Goal: Task Accomplishment & Management: Manage account settings

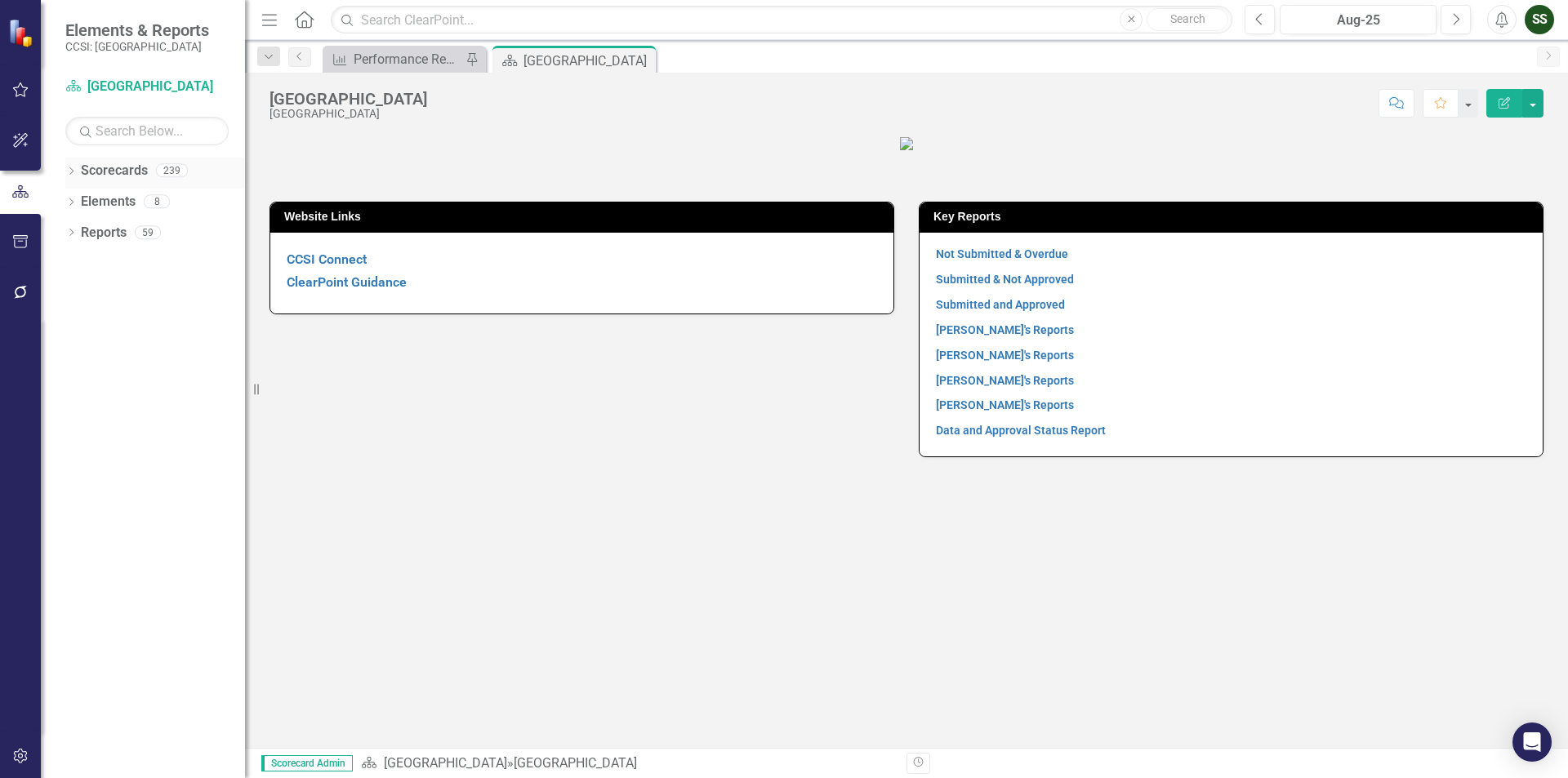
click at [75, 172] on icon "Dropdown" at bounding box center [71, 173] width 11 height 9
click at [79, 204] on icon at bounding box center [80, 201] width 4 height 8
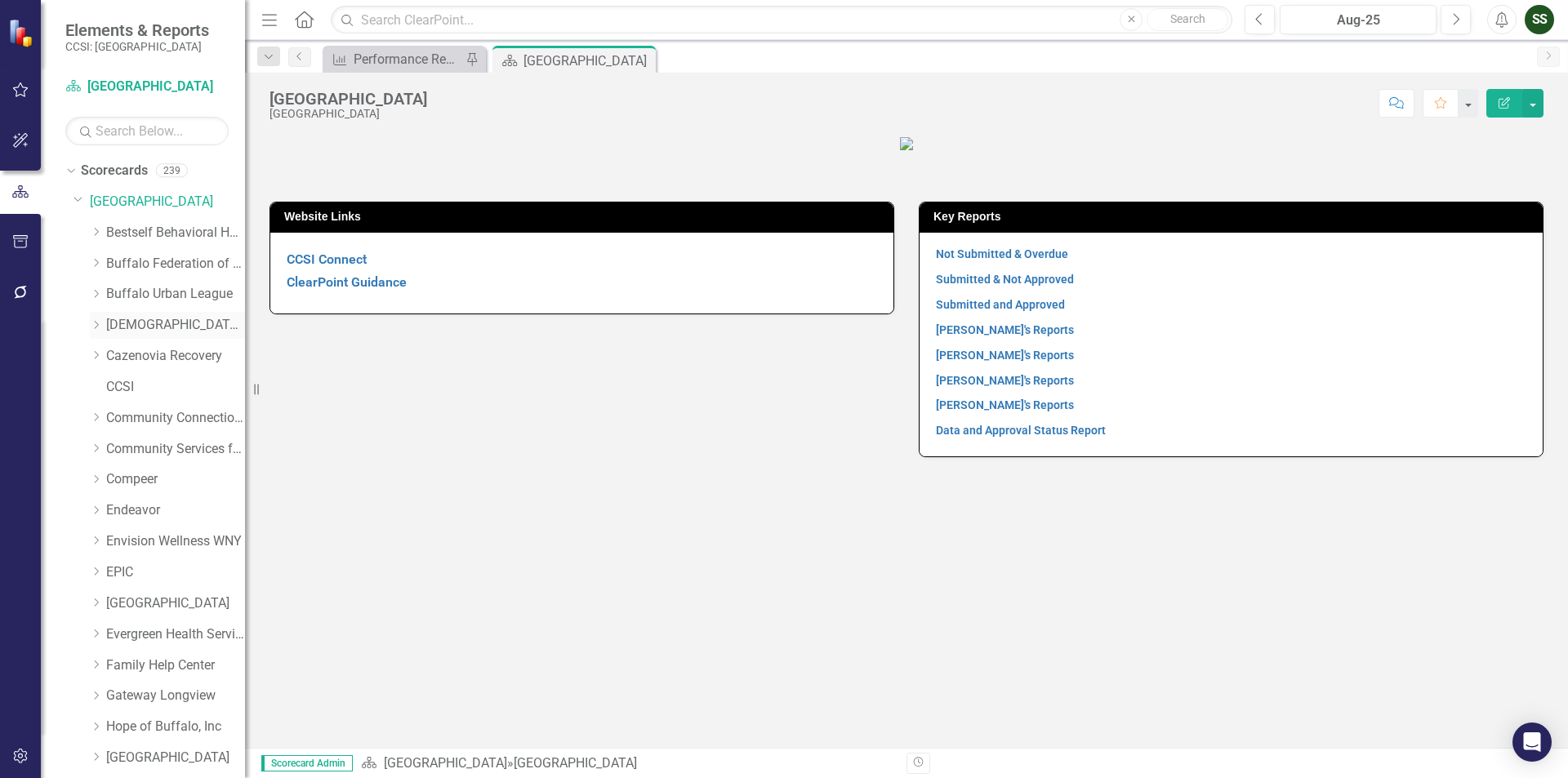
click at [124, 323] on link "[DEMOGRAPHIC_DATA] Charities of [GEOGRAPHIC_DATA]" at bounding box center [175, 325] width 139 height 19
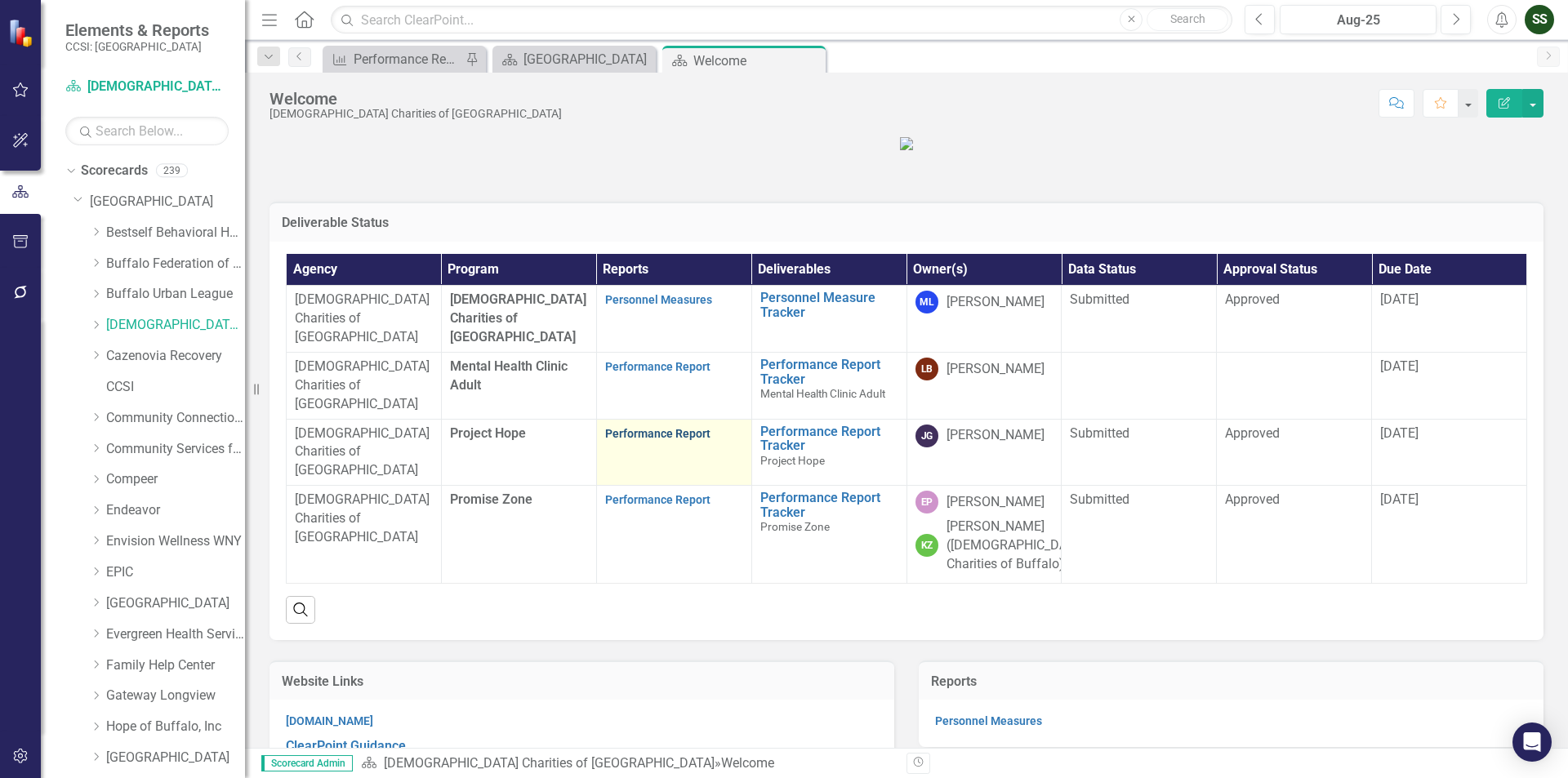
click at [641, 440] on link "Performance Report" at bounding box center [658, 433] width 105 height 13
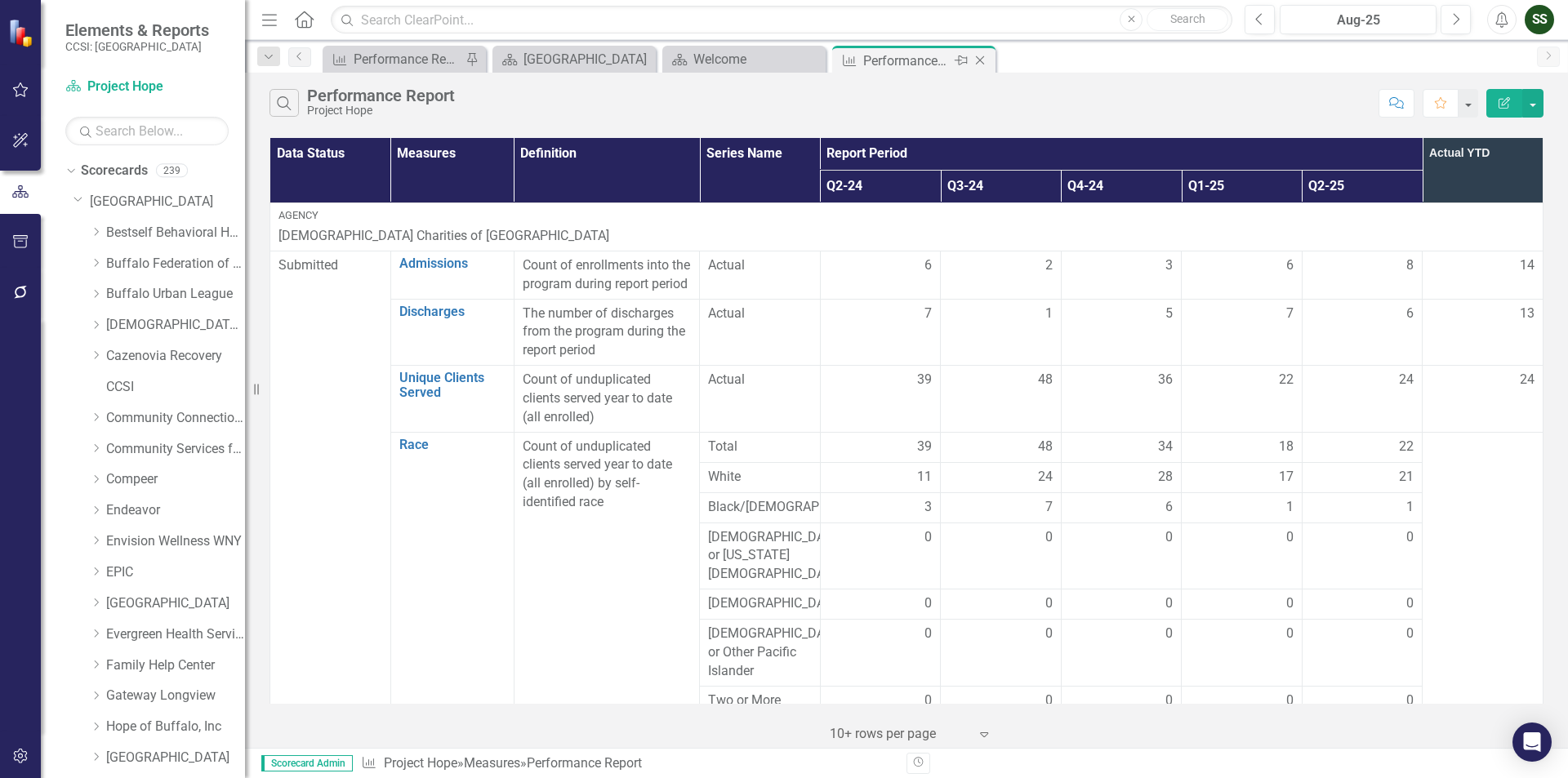
click at [981, 63] on icon "Close" at bounding box center [980, 60] width 17 height 13
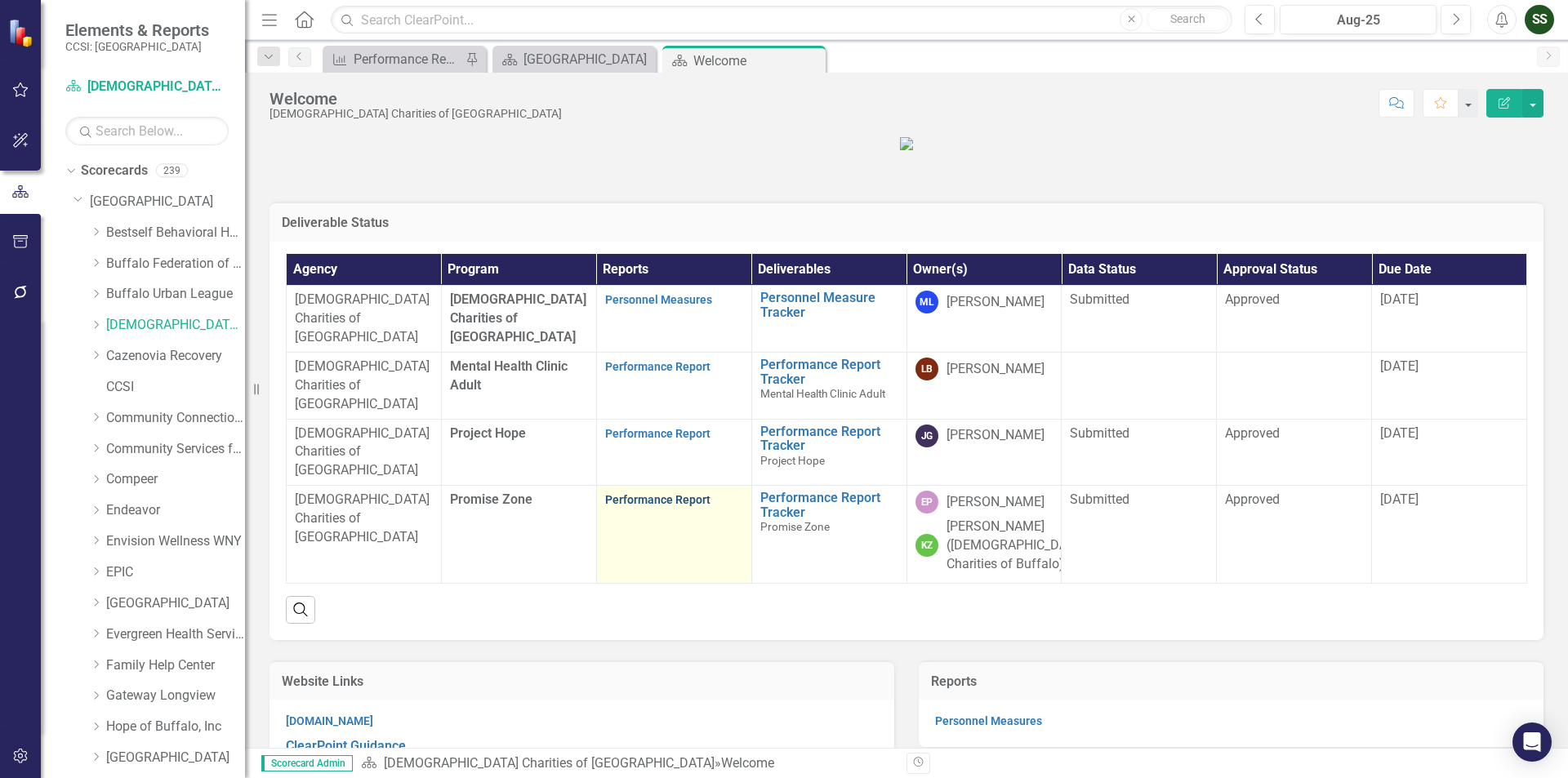
click at [664, 506] on link "Performance Report" at bounding box center [658, 499] width 105 height 13
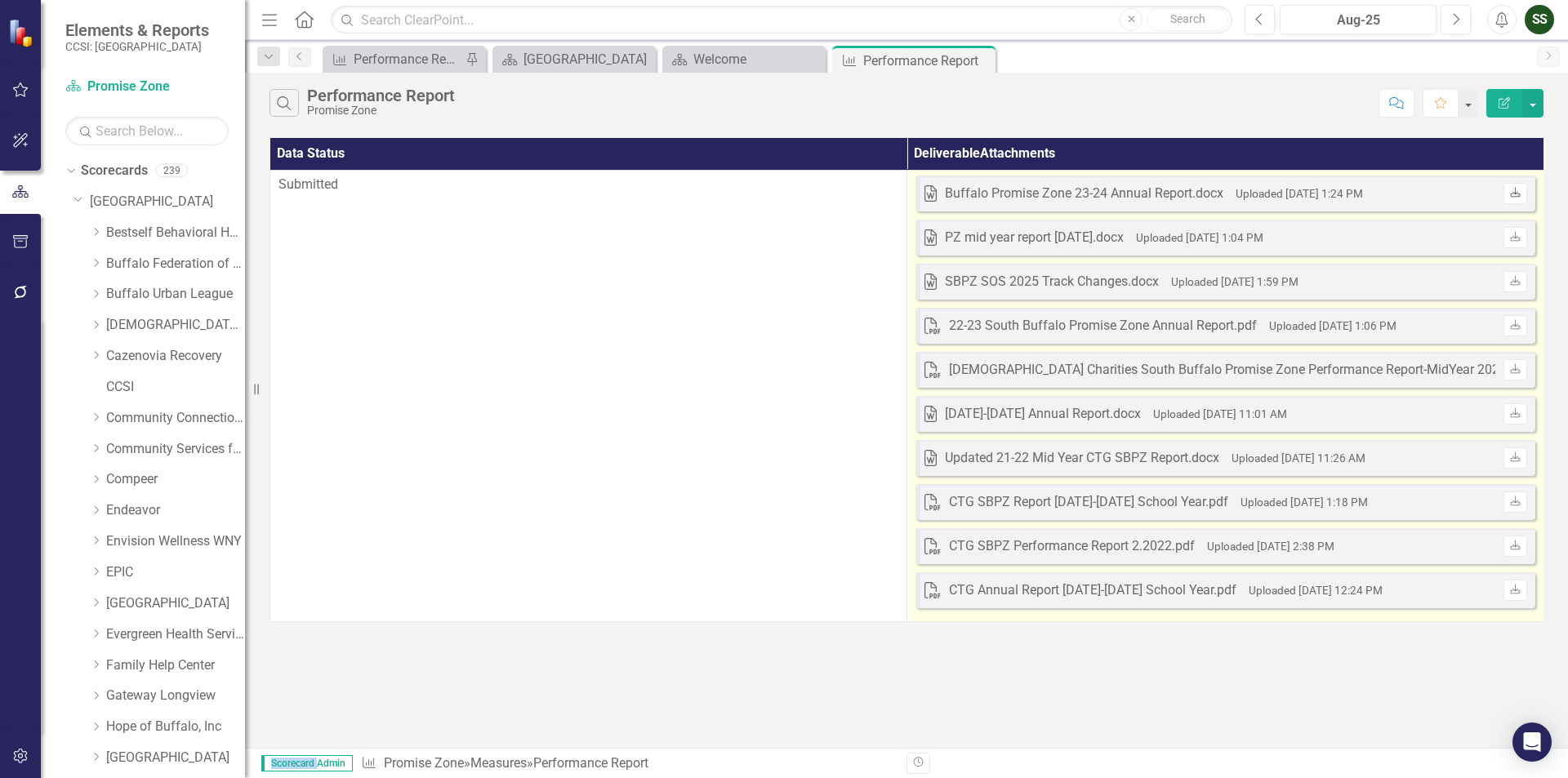
click at [1513, 191] on icon "Download" at bounding box center [1514, 193] width 12 height 10
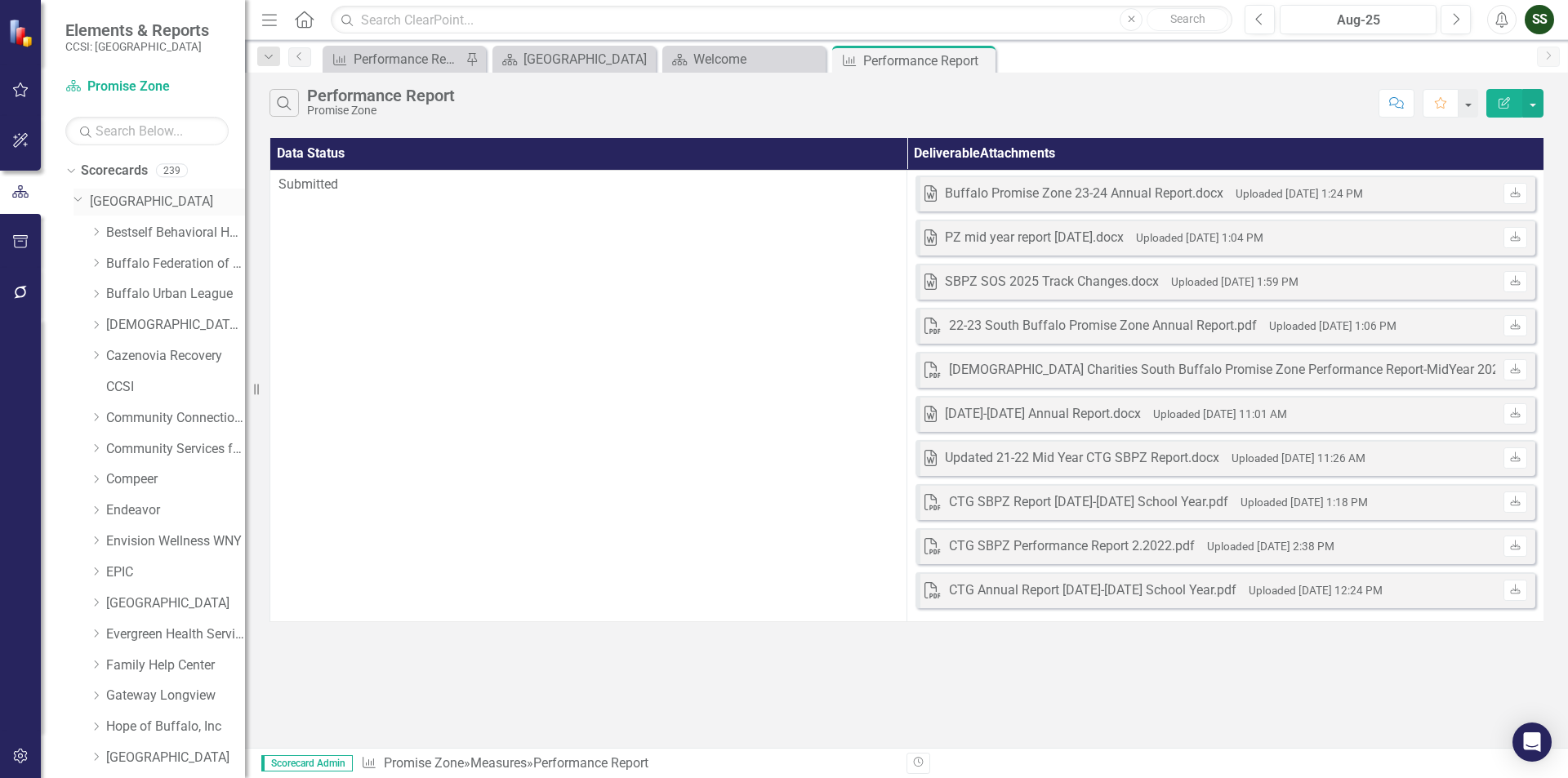
click at [82, 197] on icon "Dropdown" at bounding box center [78, 198] width 10 height 12
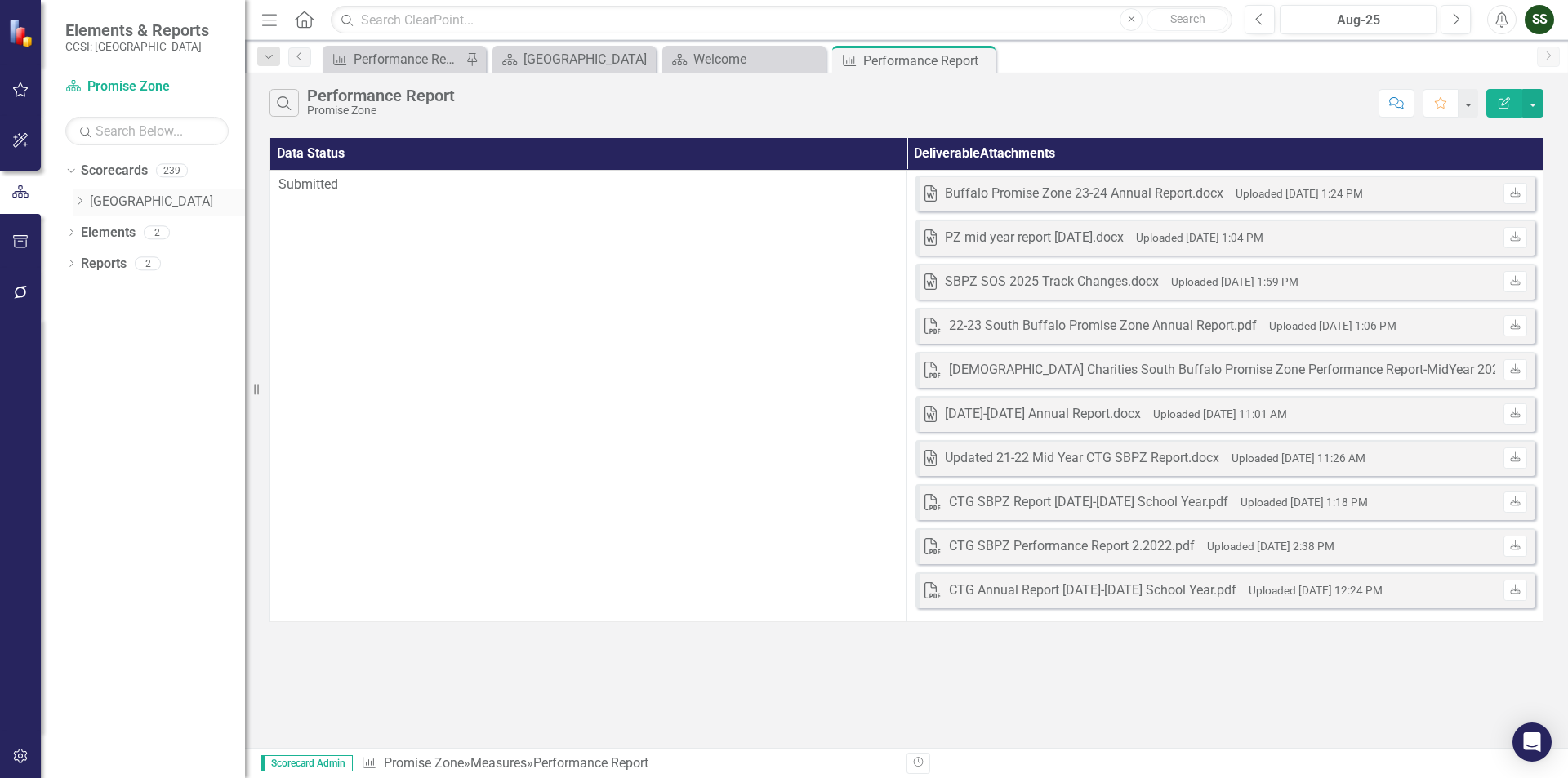
click at [82, 208] on div "Dropdown" at bounding box center [79, 202] width 12 height 14
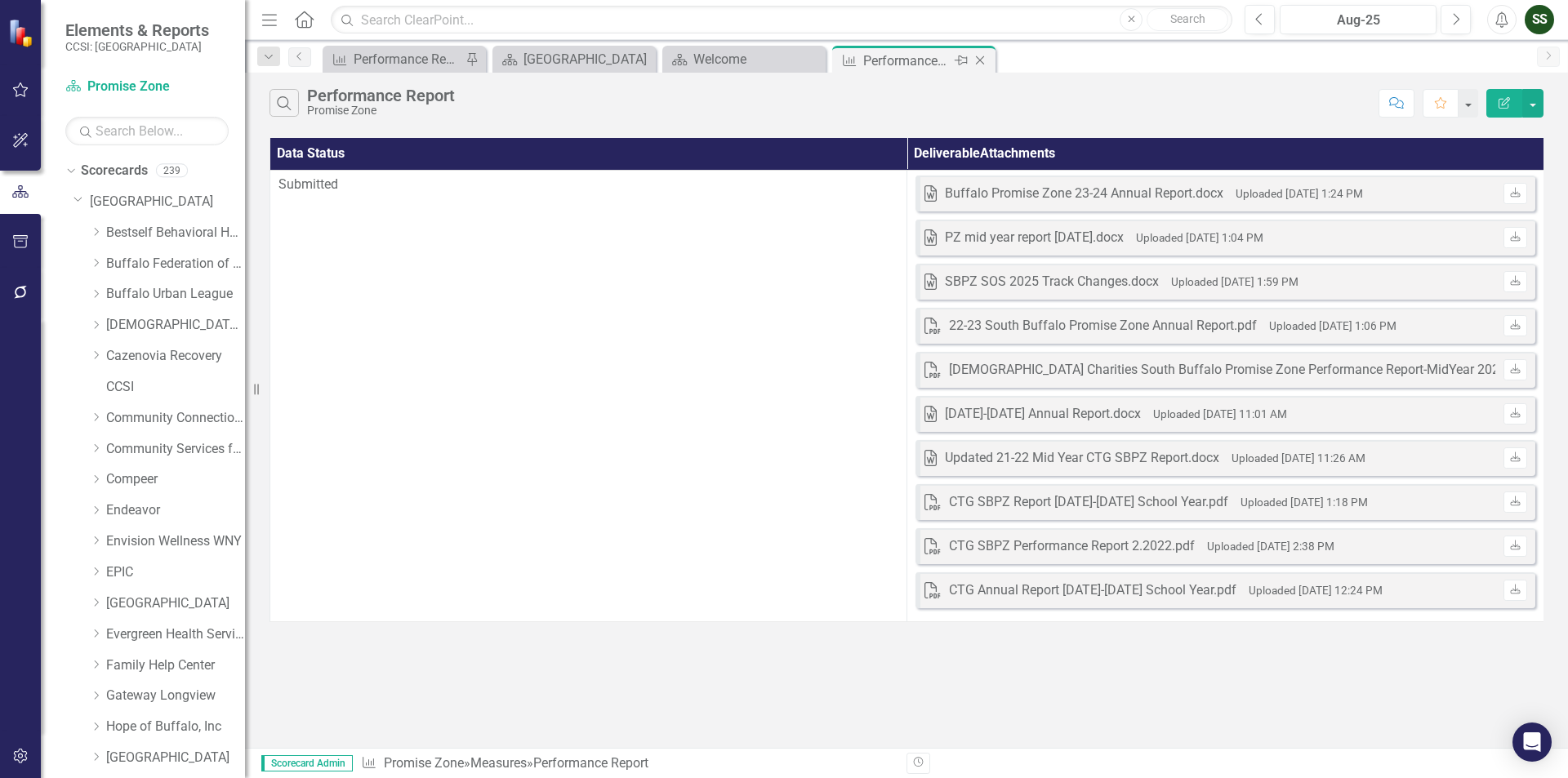
click at [980, 57] on icon "Close" at bounding box center [980, 60] width 17 height 13
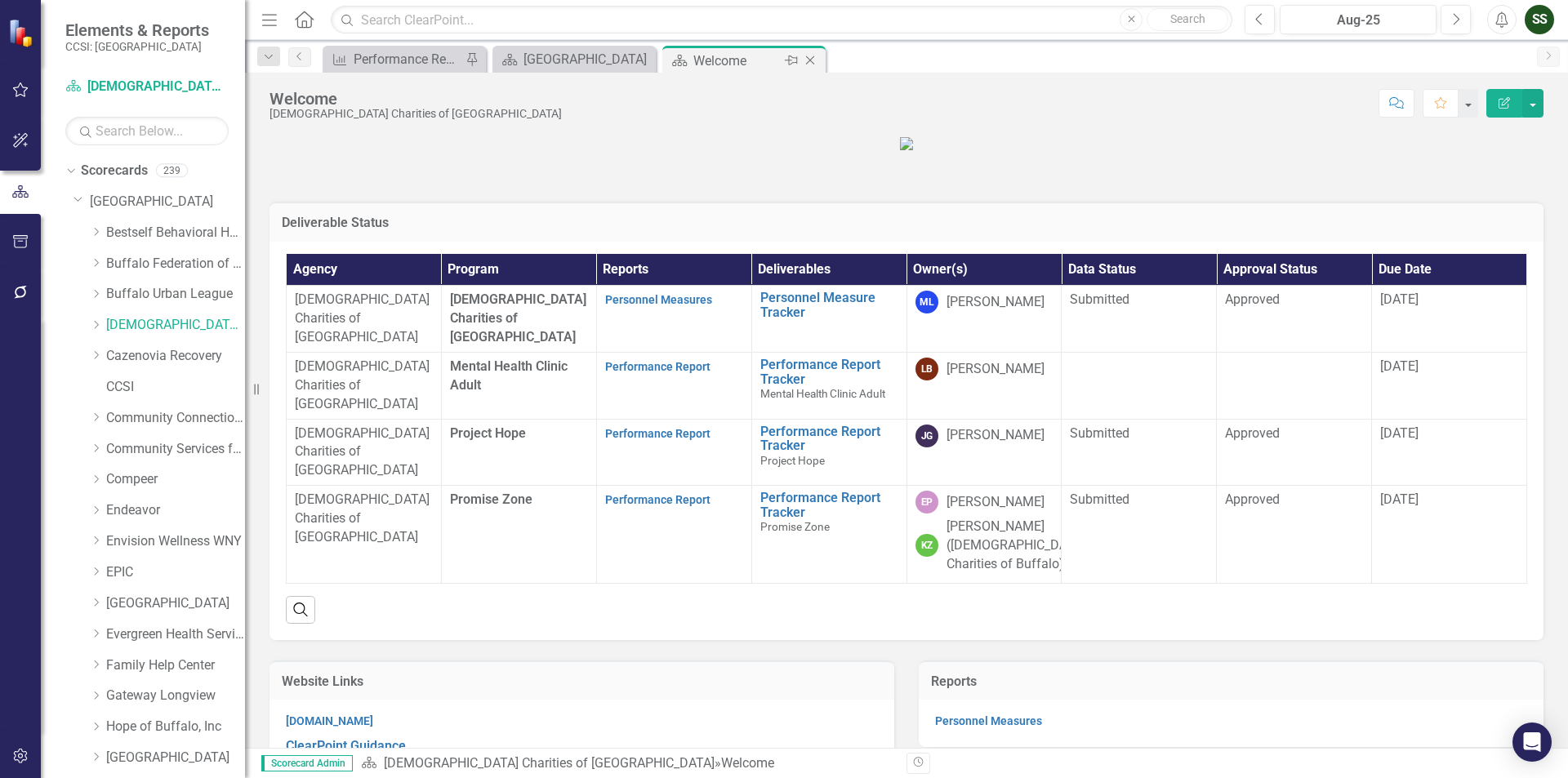
click at [812, 57] on icon "Close" at bounding box center [810, 60] width 17 height 13
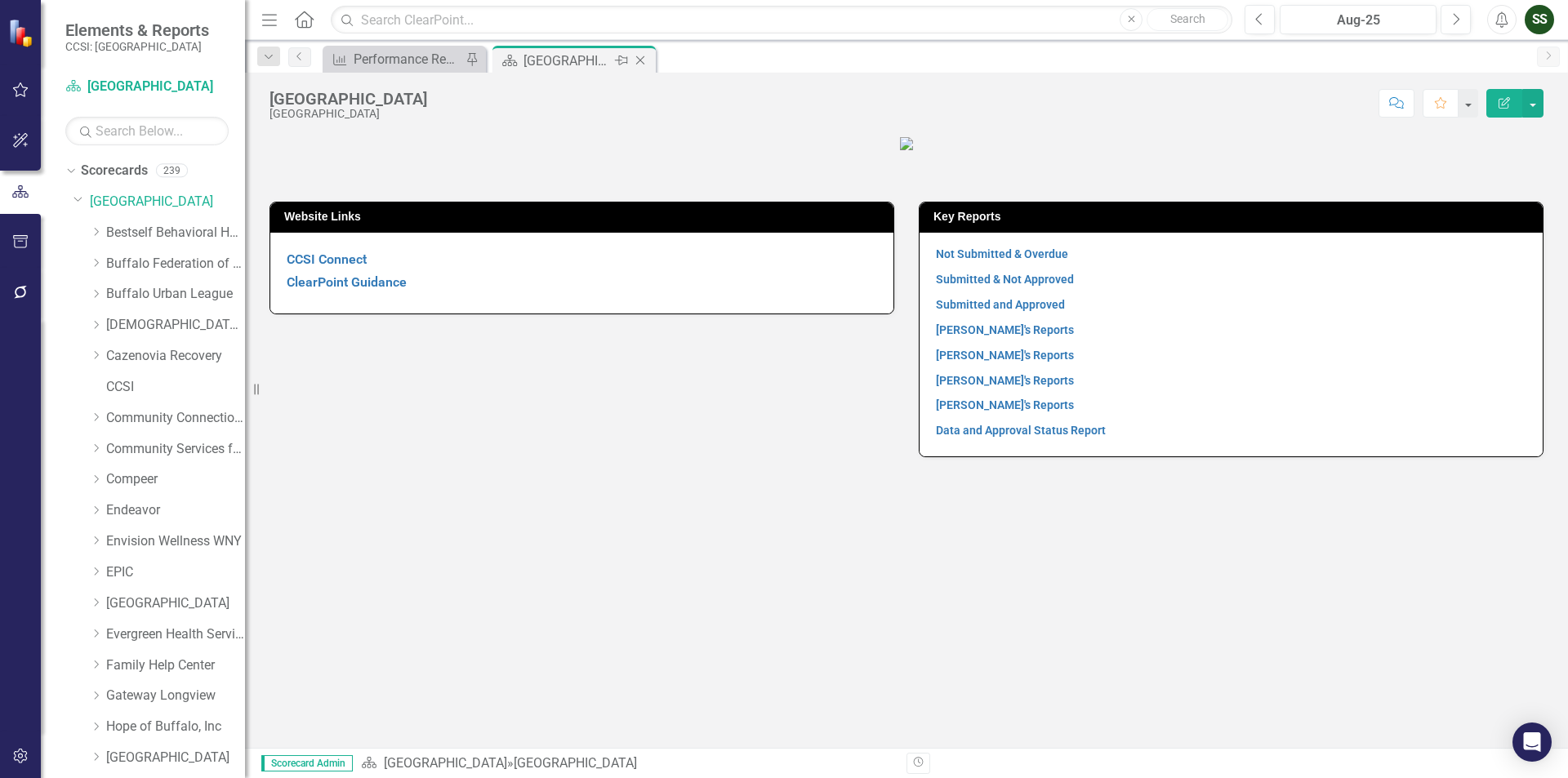
click at [641, 59] on icon at bounding box center [641, 61] width 9 height 9
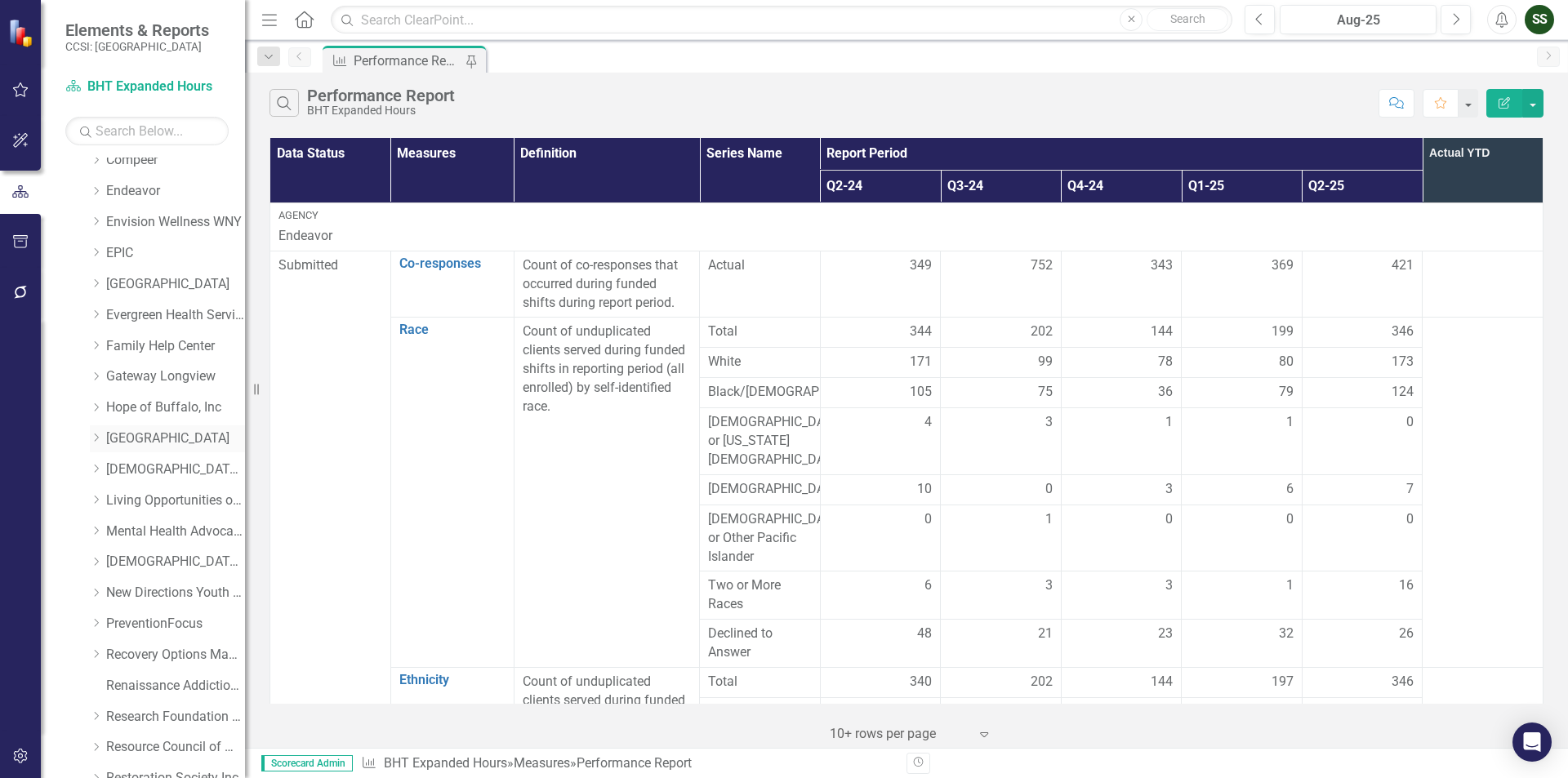
scroll to position [326, 0]
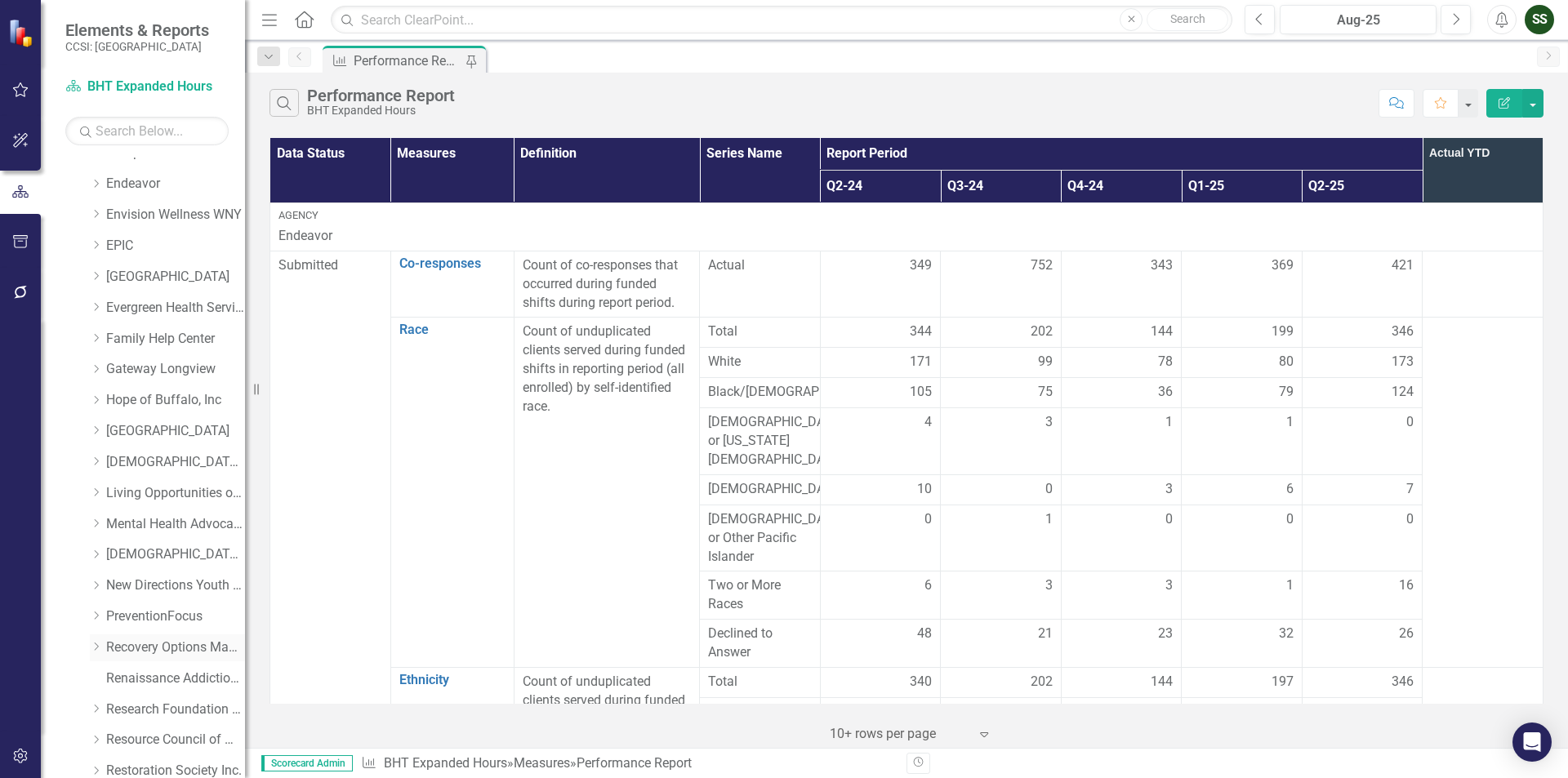
click at [147, 646] on link "Recovery Options Made Easy" at bounding box center [175, 648] width 139 height 19
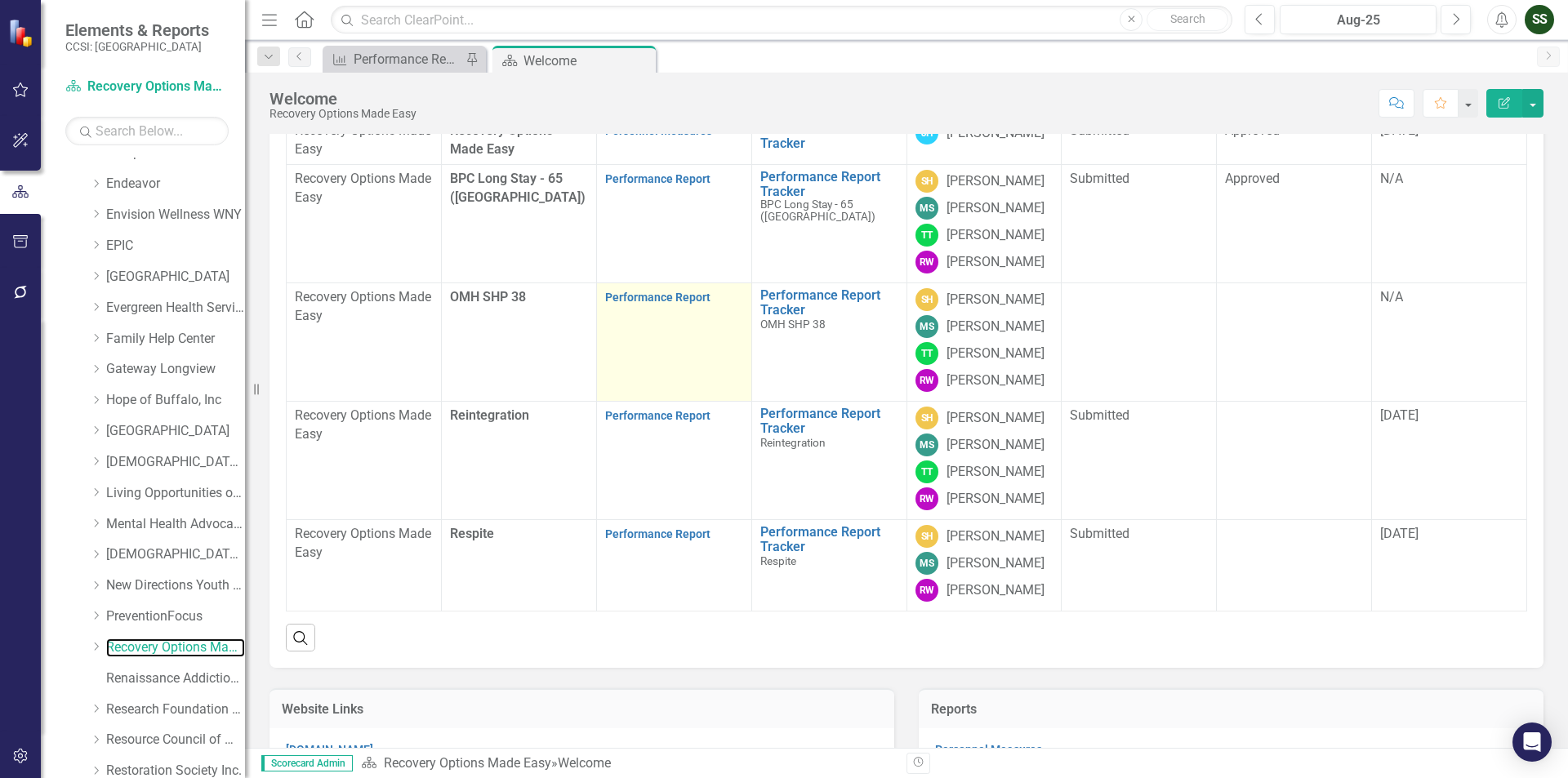
scroll to position [244, 0]
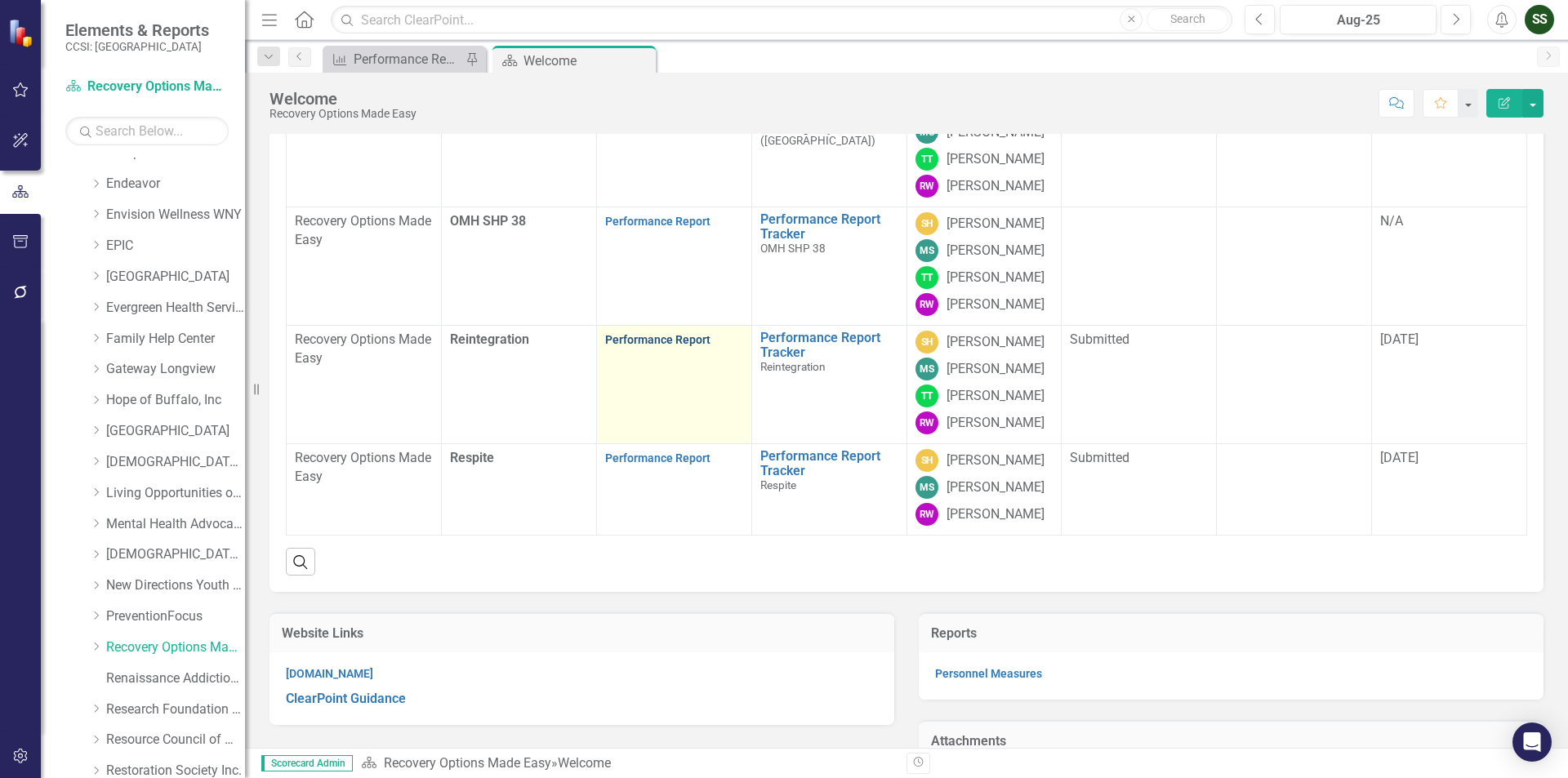
click at [672, 346] on link "Performance Report" at bounding box center [658, 339] width 105 height 13
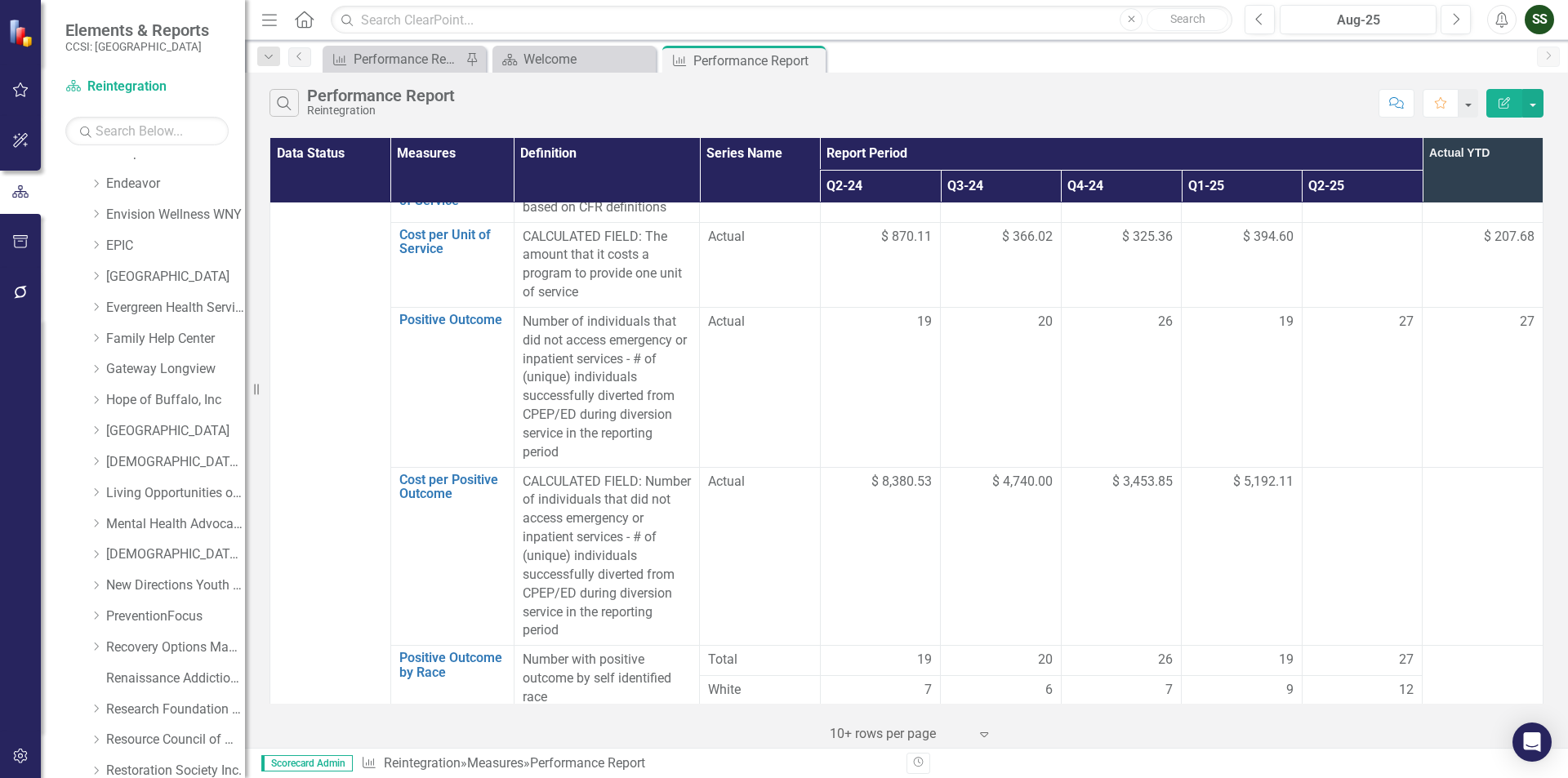
scroll to position [1224, 0]
click at [813, 57] on icon "Close" at bounding box center [810, 60] width 17 height 13
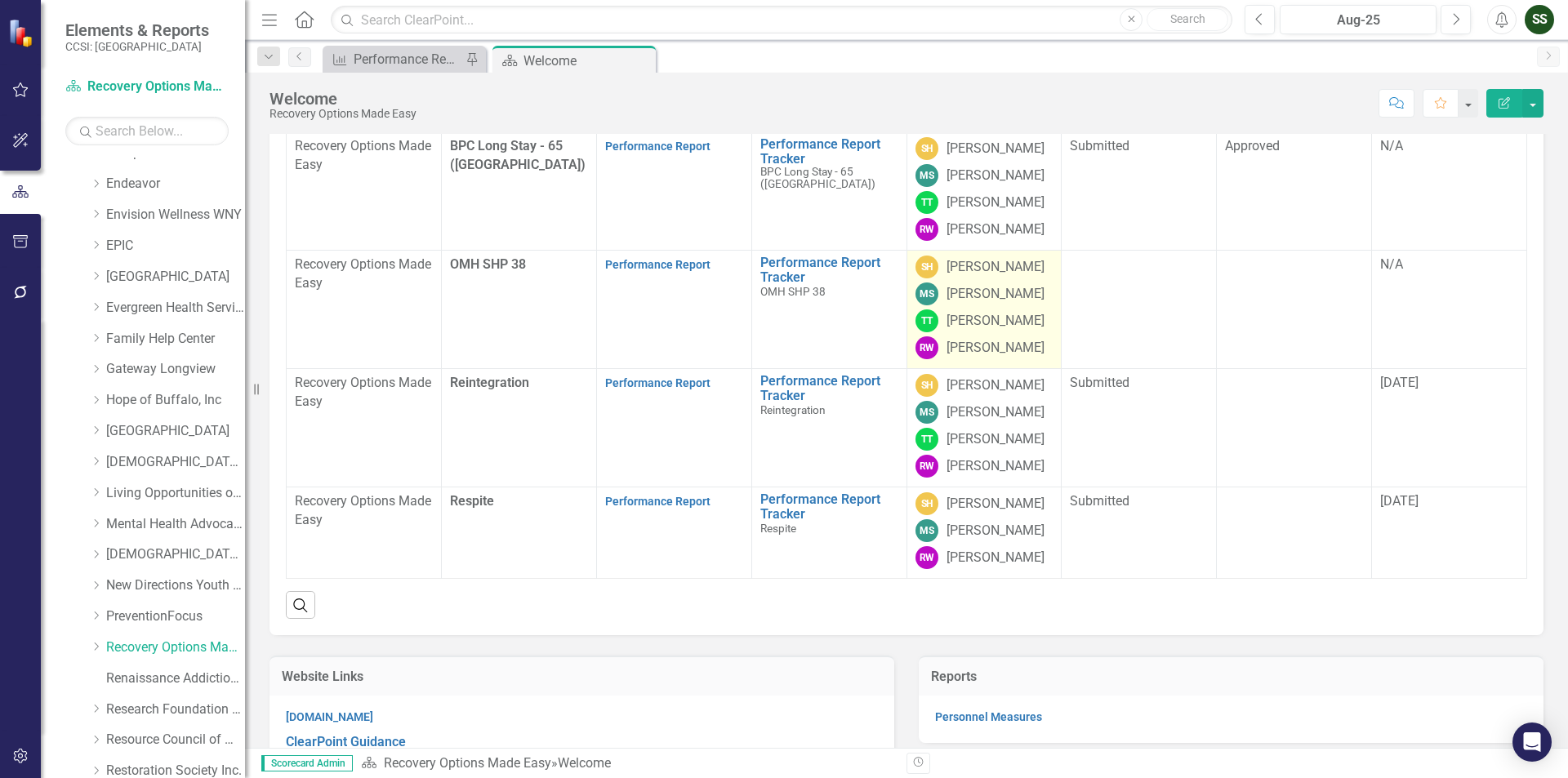
scroll to position [326, 0]
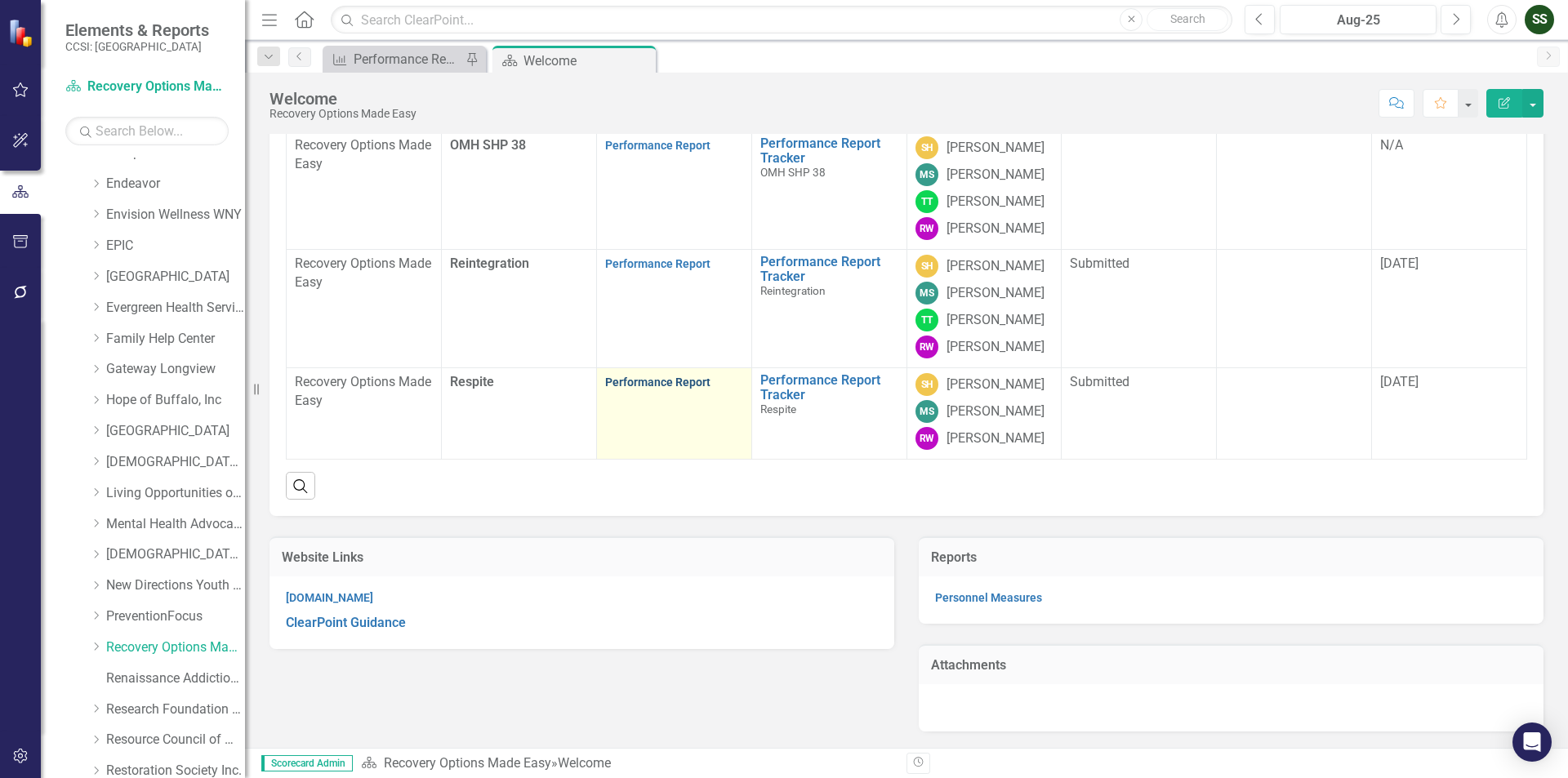
click at [636, 389] on link "Performance Report" at bounding box center [658, 382] width 105 height 13
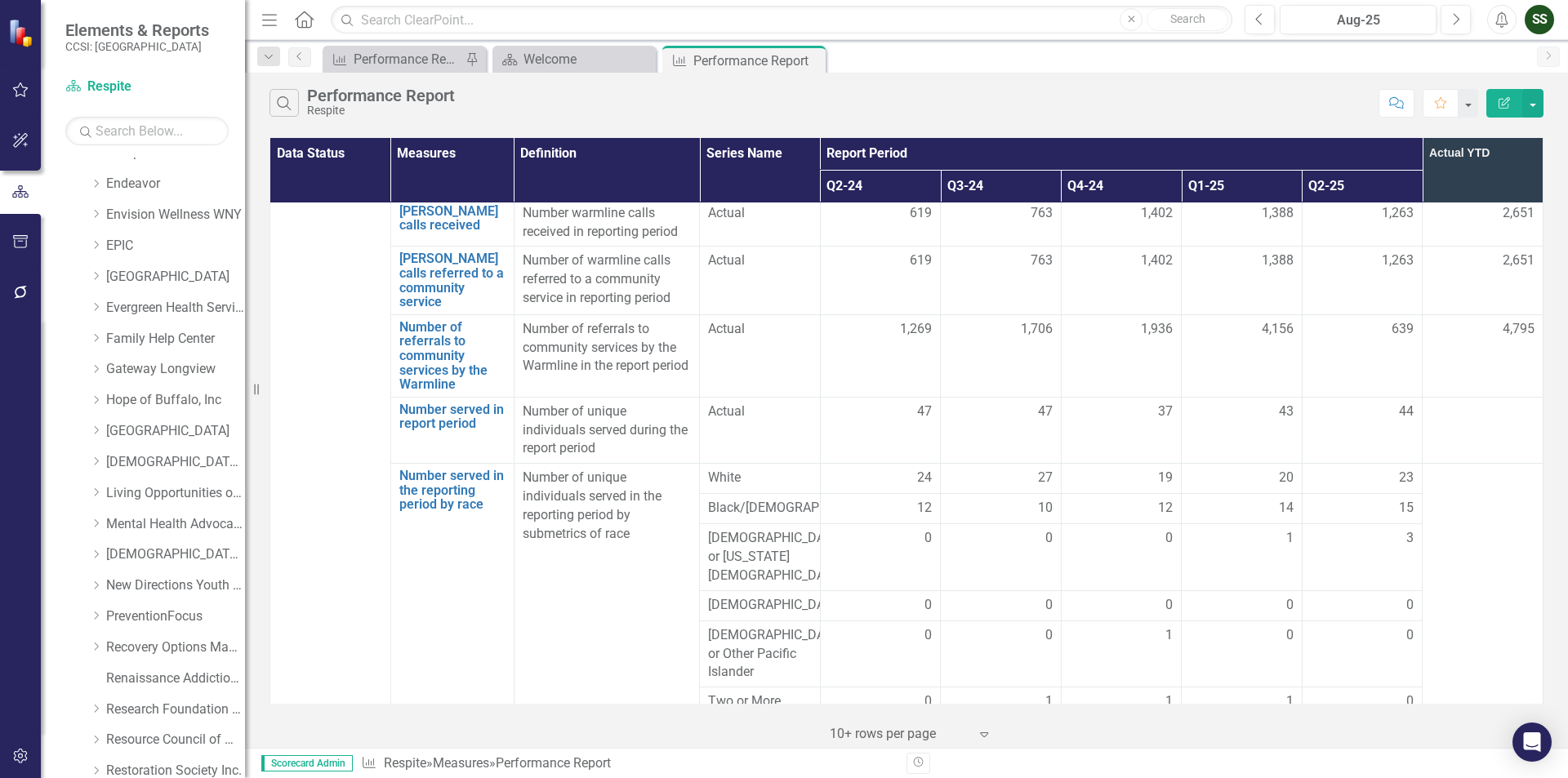
scroll to position [2856, 0]
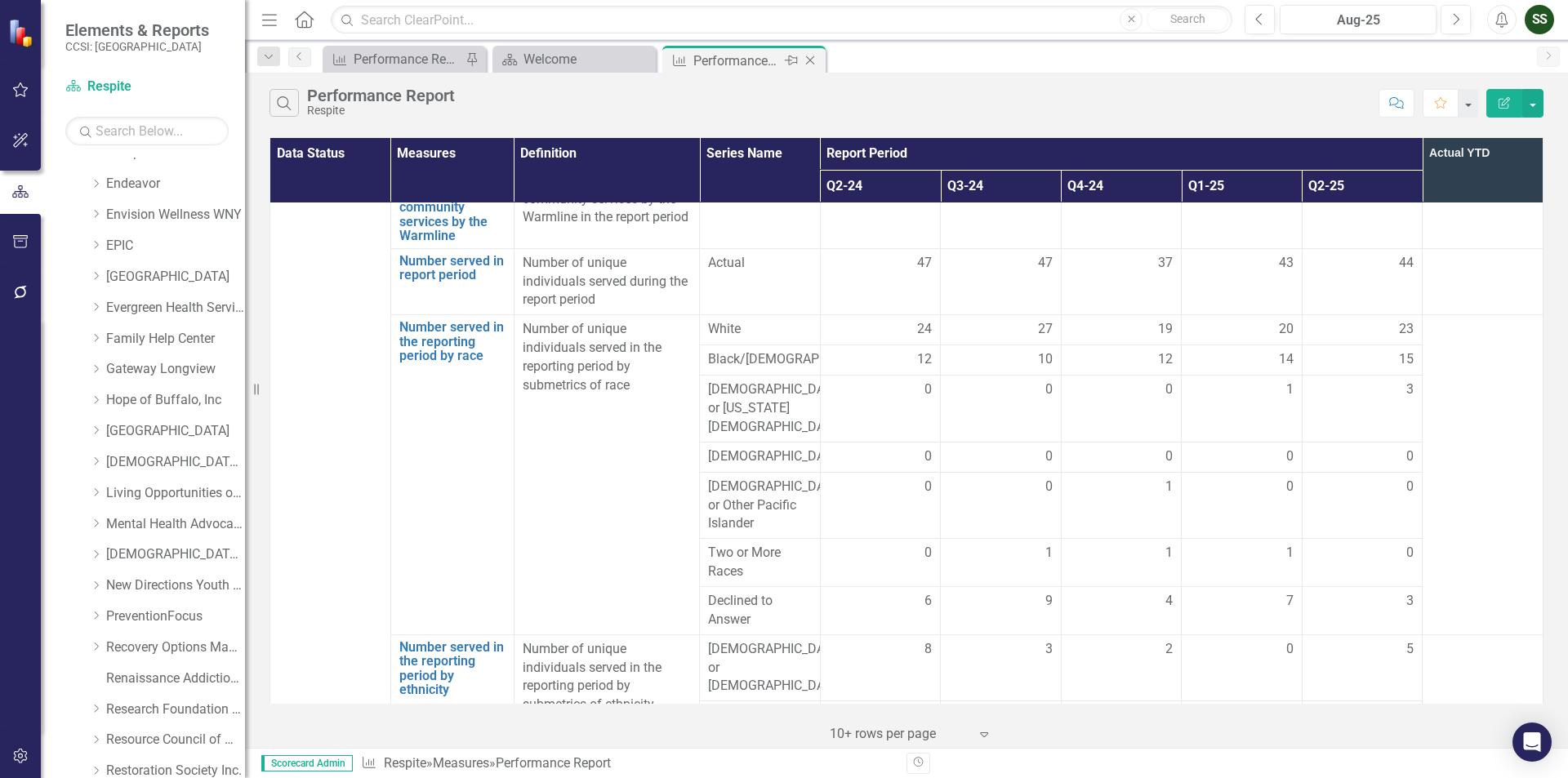
click at [809, 65] on icon "Close" at bounding box center [810, 60] width 17 height 13
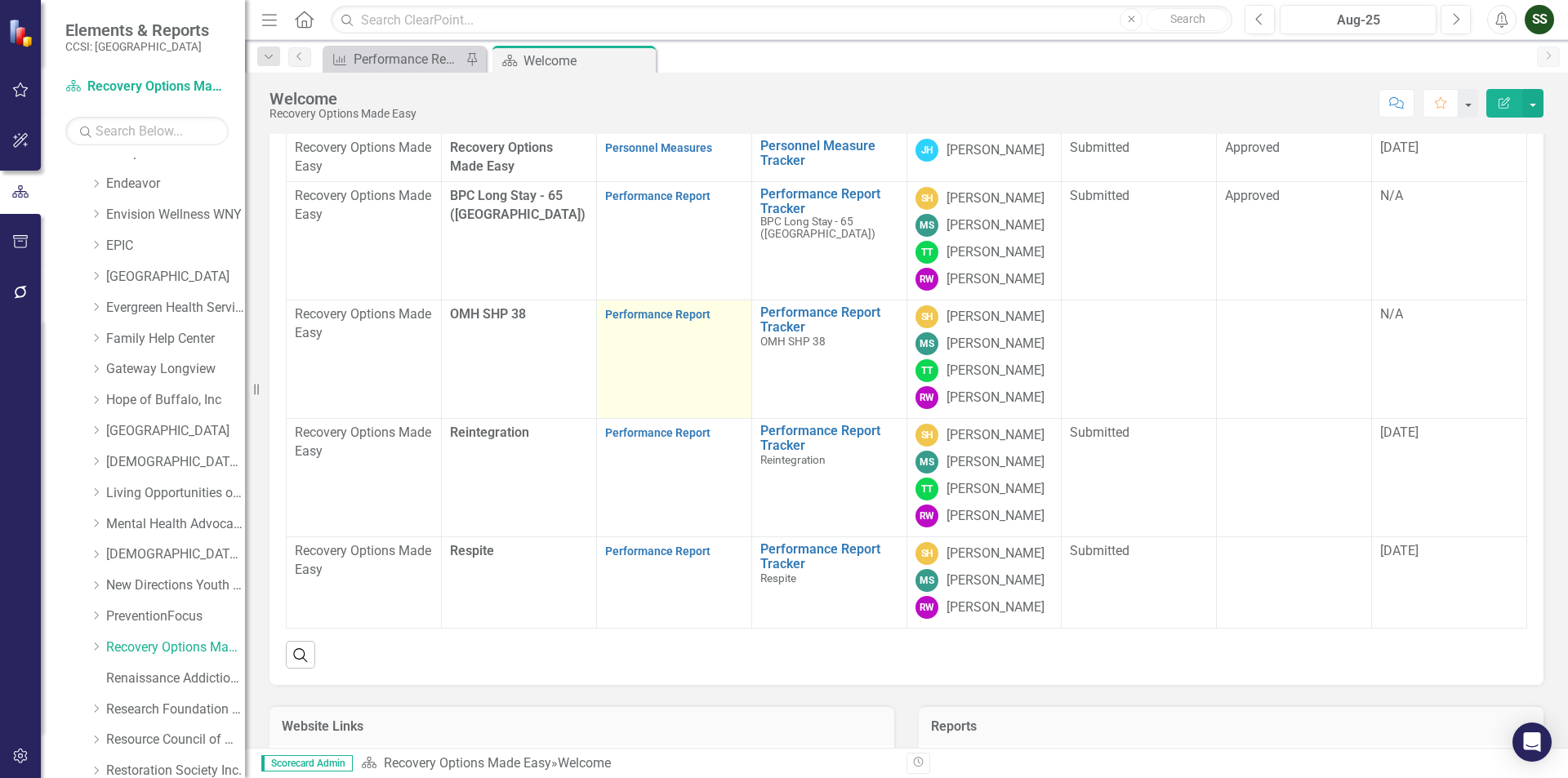
scroll to position [244, 0]
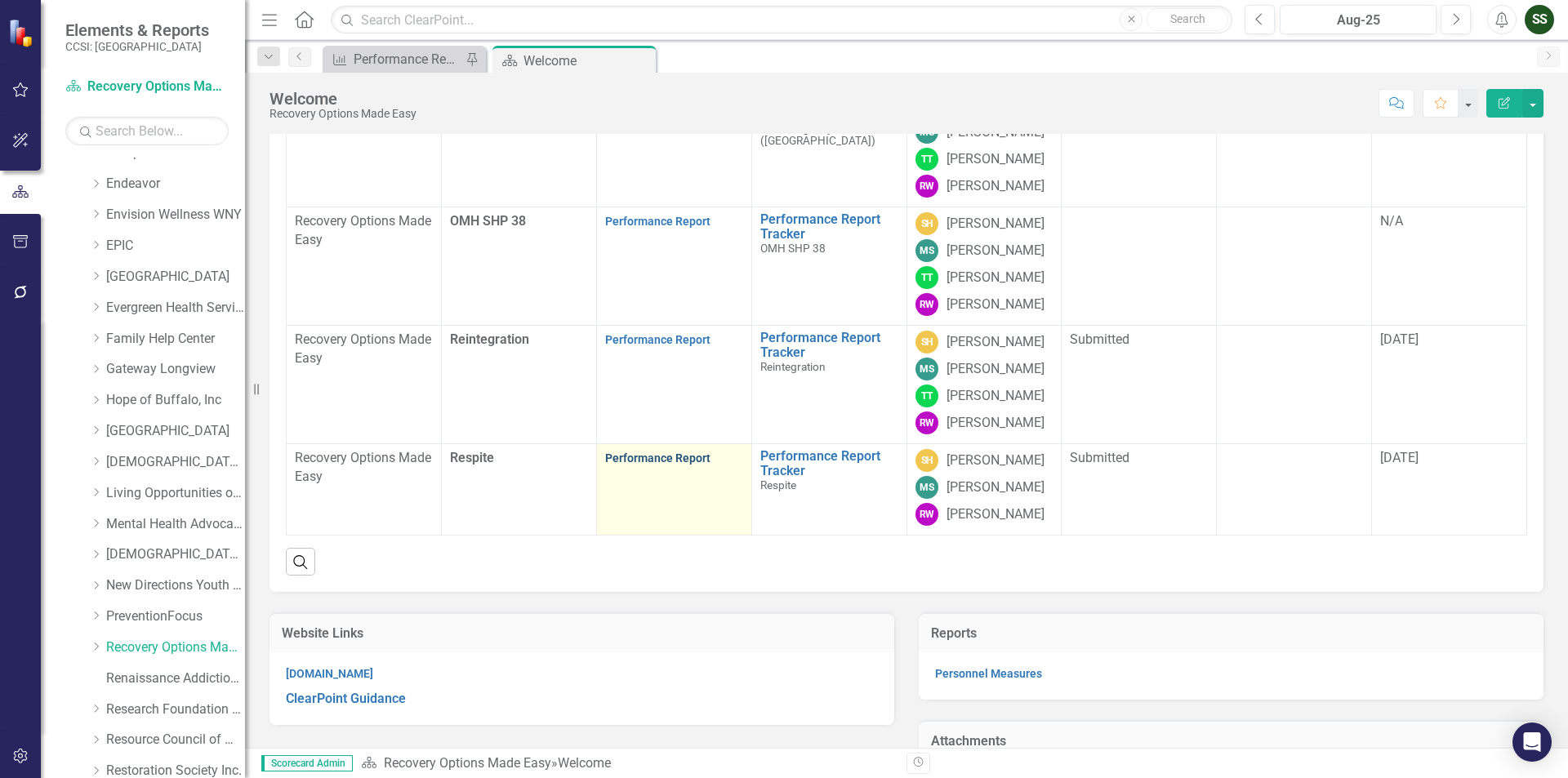
click at [672, 465] on link "Performance Report" at bounding box center [658, 457] width 105 height 13
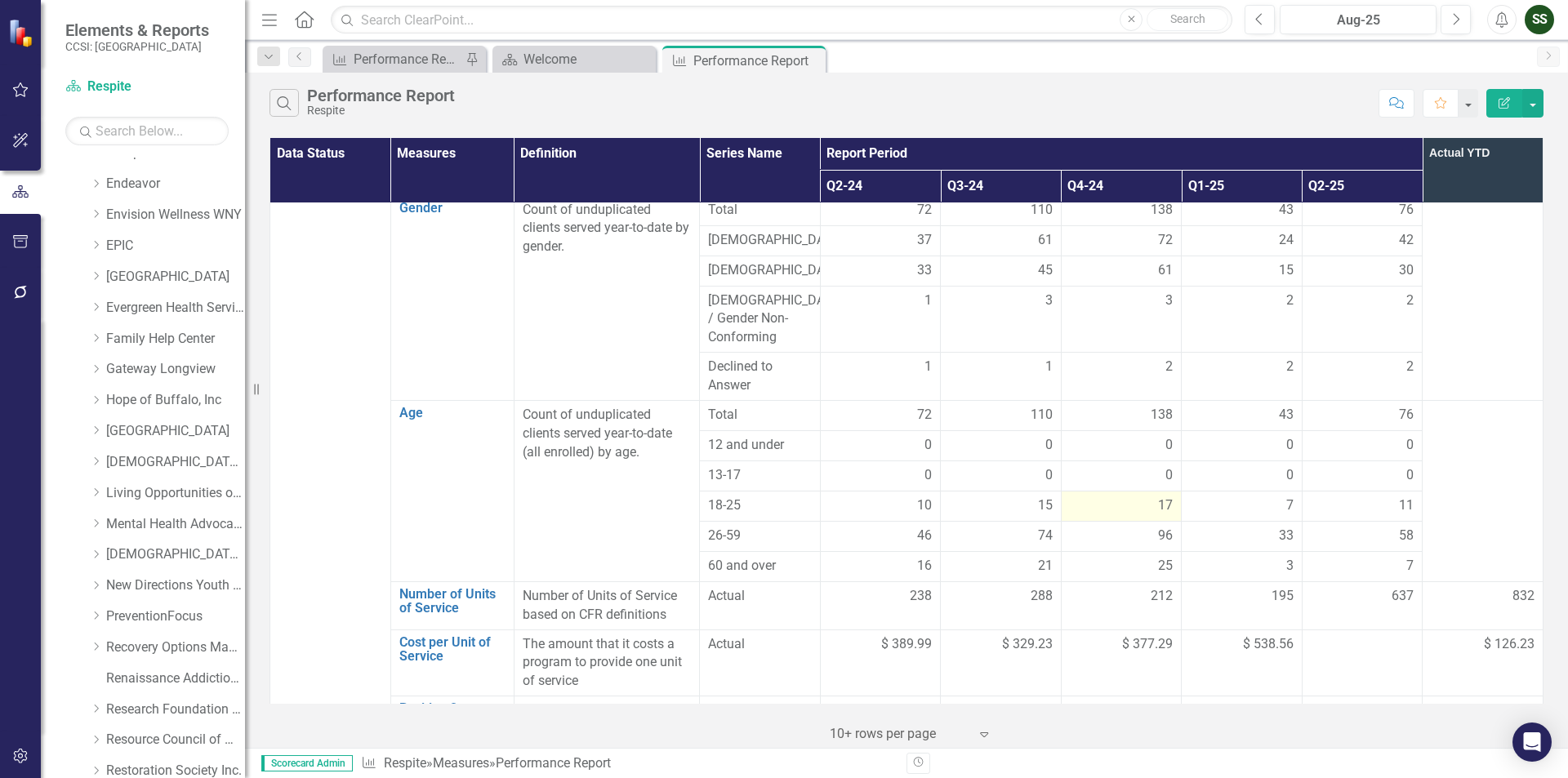
scroll to position [1224, 0]
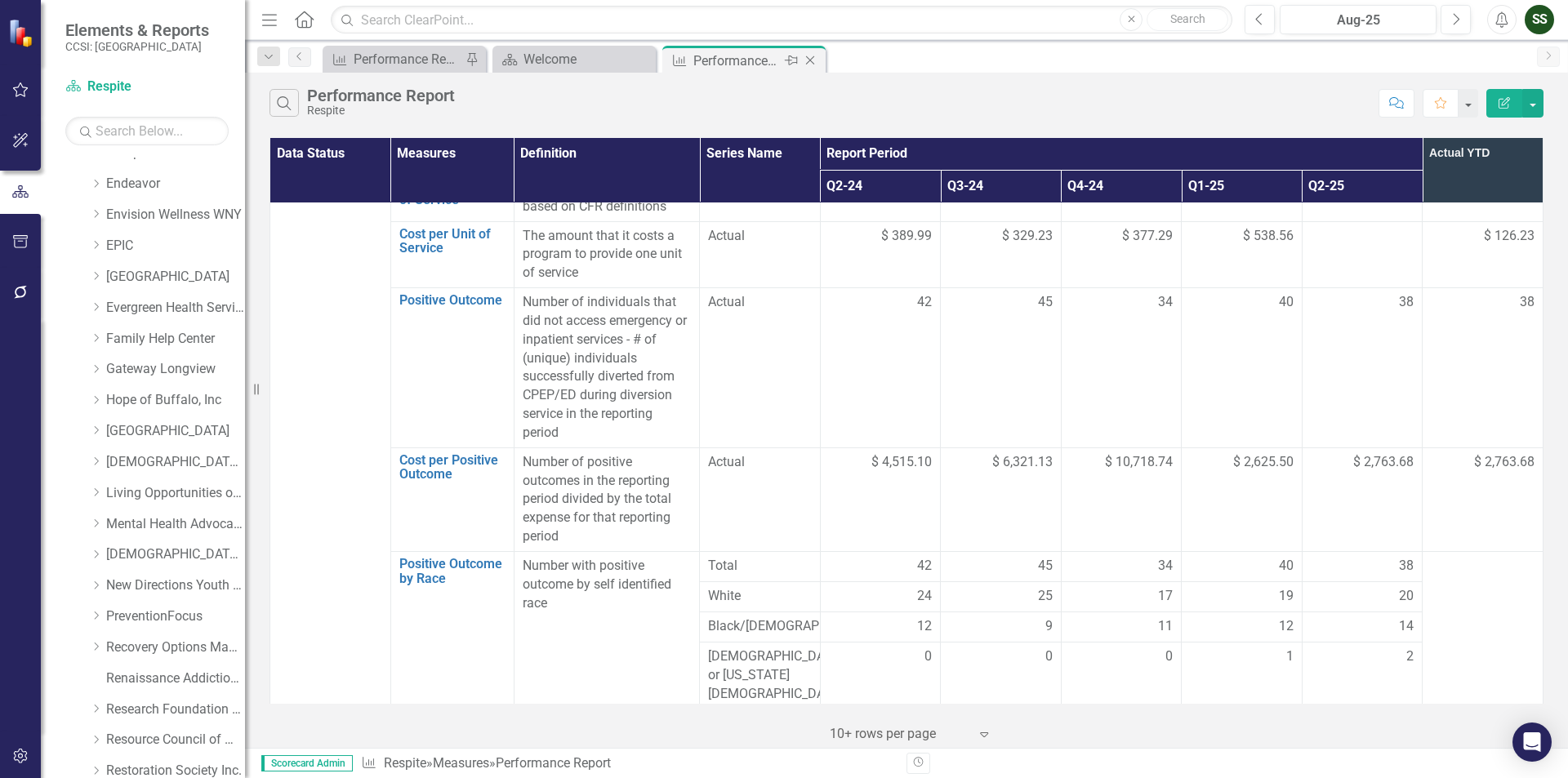
click at [811, 62] on icon "Close" at bounding box center [810, 60] width 17 height 13
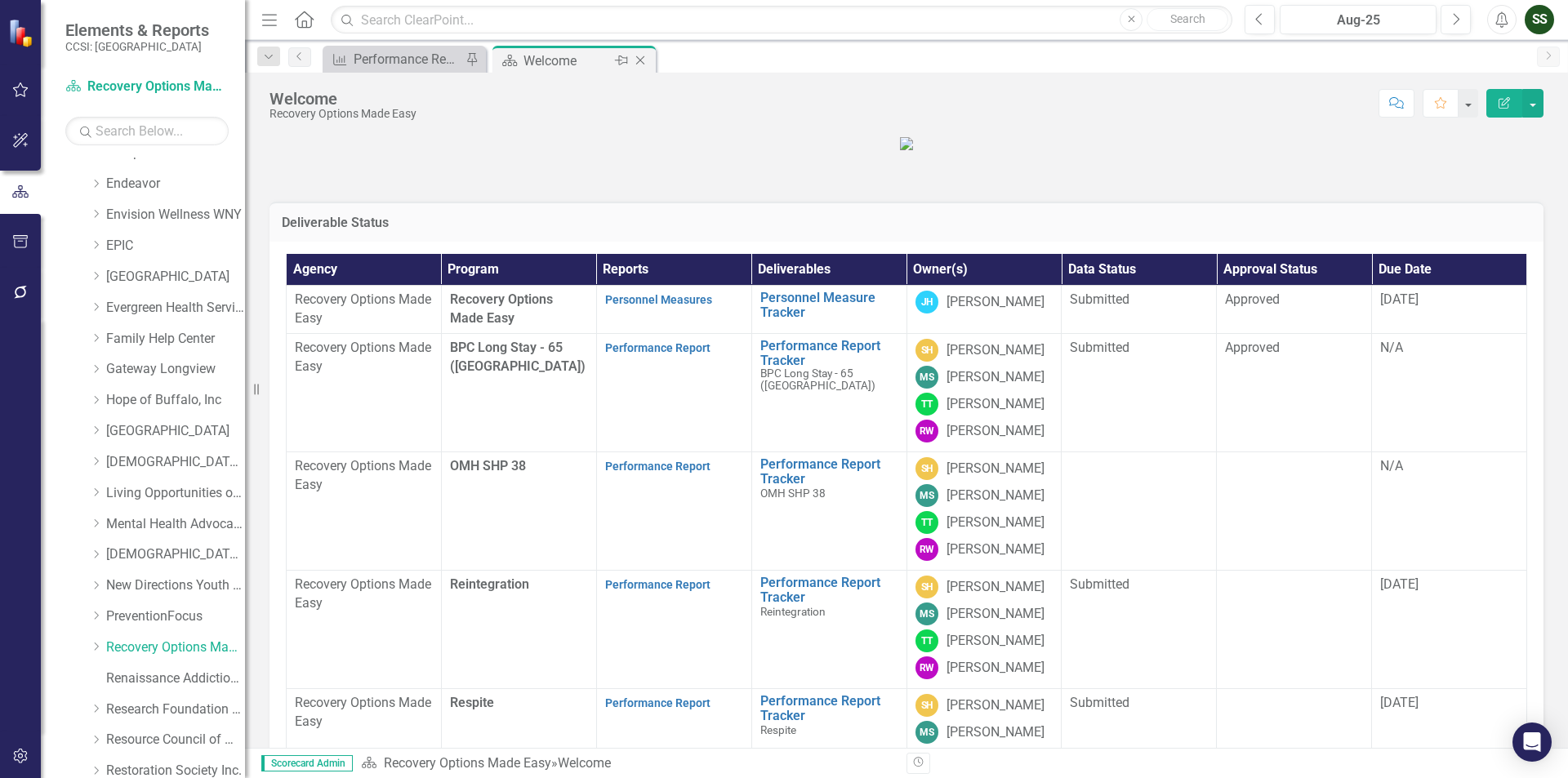
click at [642, 54] on icon "Close" at bounding box center [641, 60] width 17 height 13
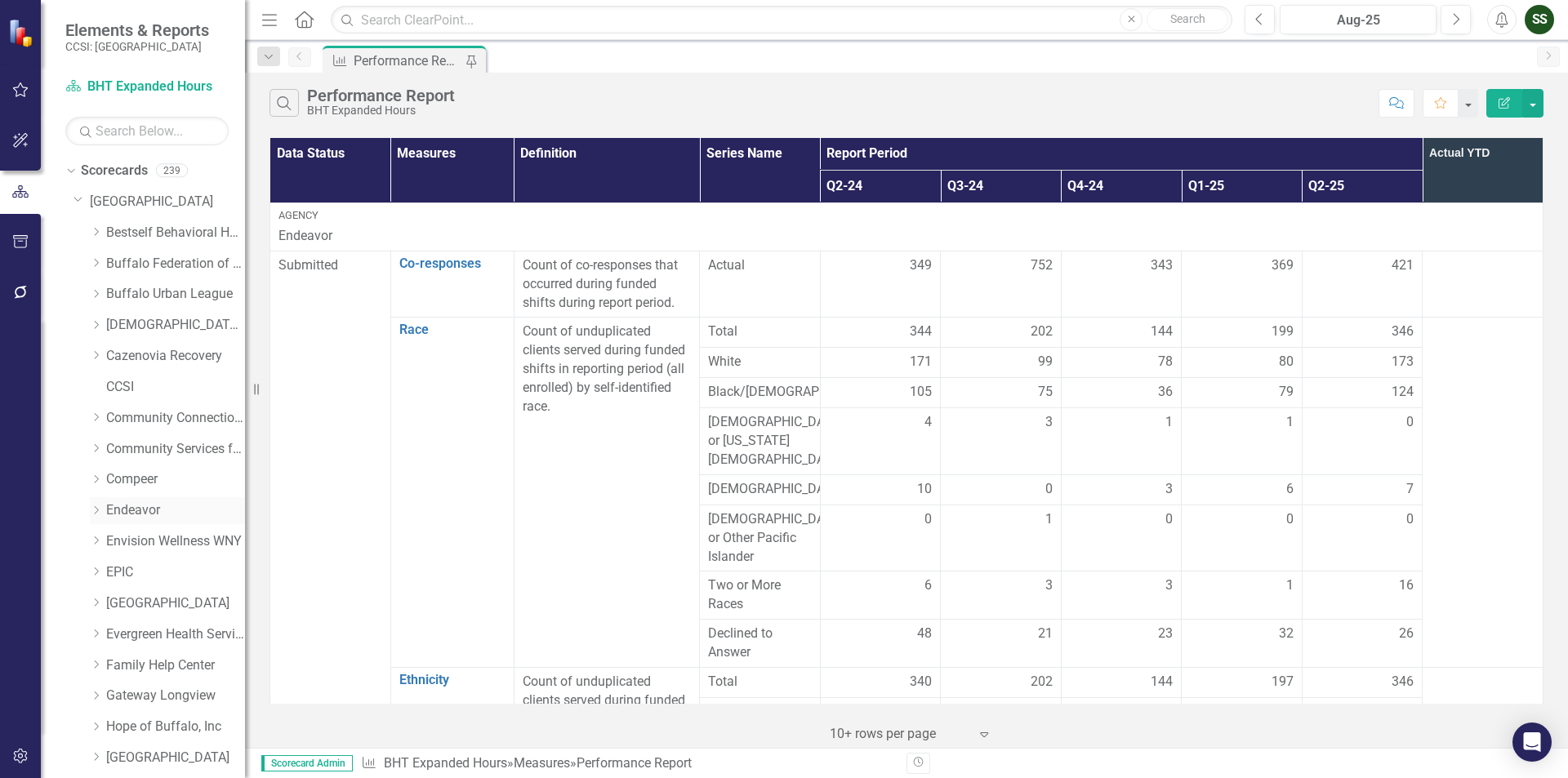
click at [151, 507] on link "Endeavor" at bounding box center [175, 510] width 139 height 19
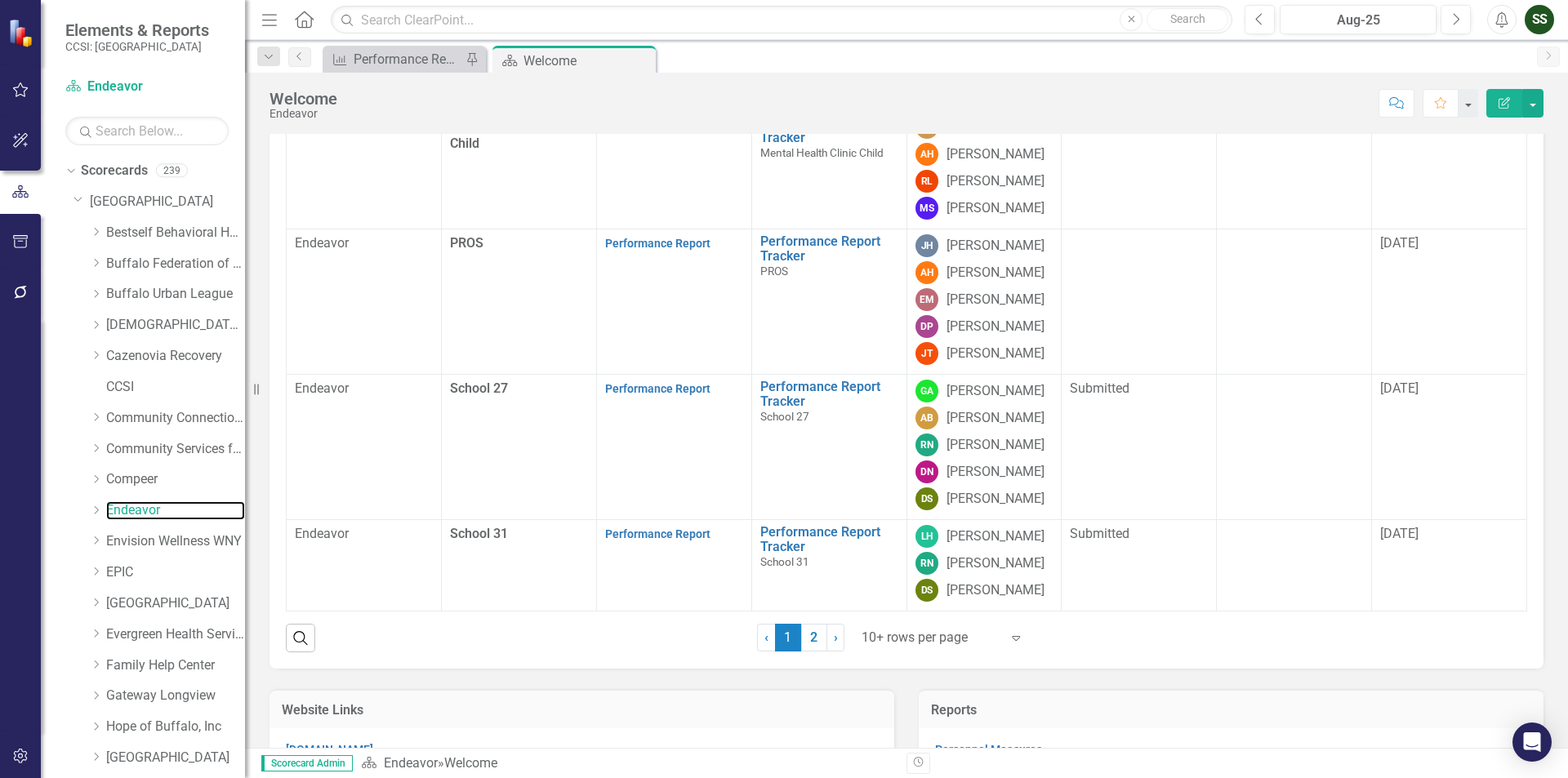
scroll to position [326, 0]
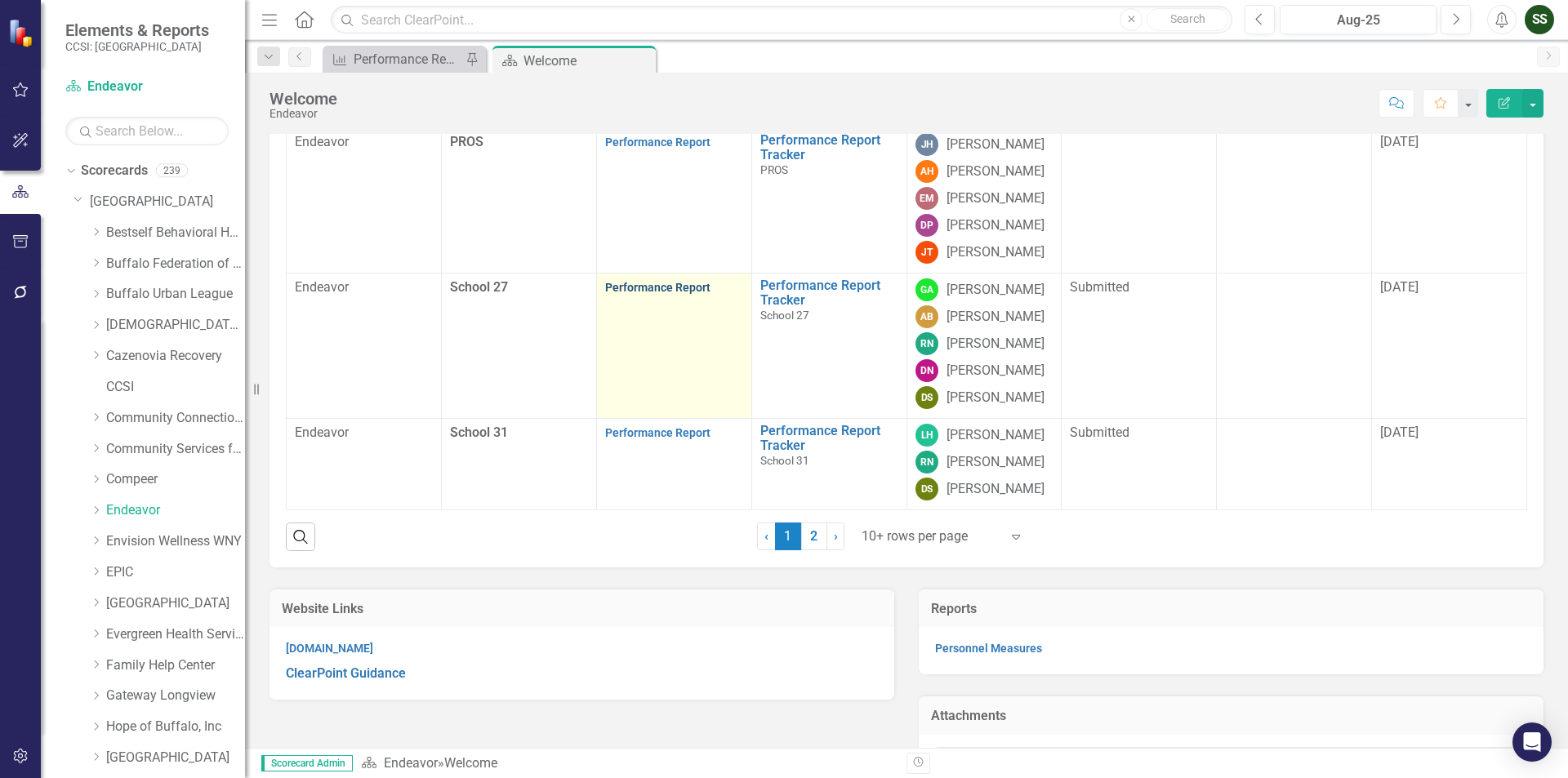
click at [646, 294] on link "Performance Report" at bounding box center [658, 287] width 105 height 13
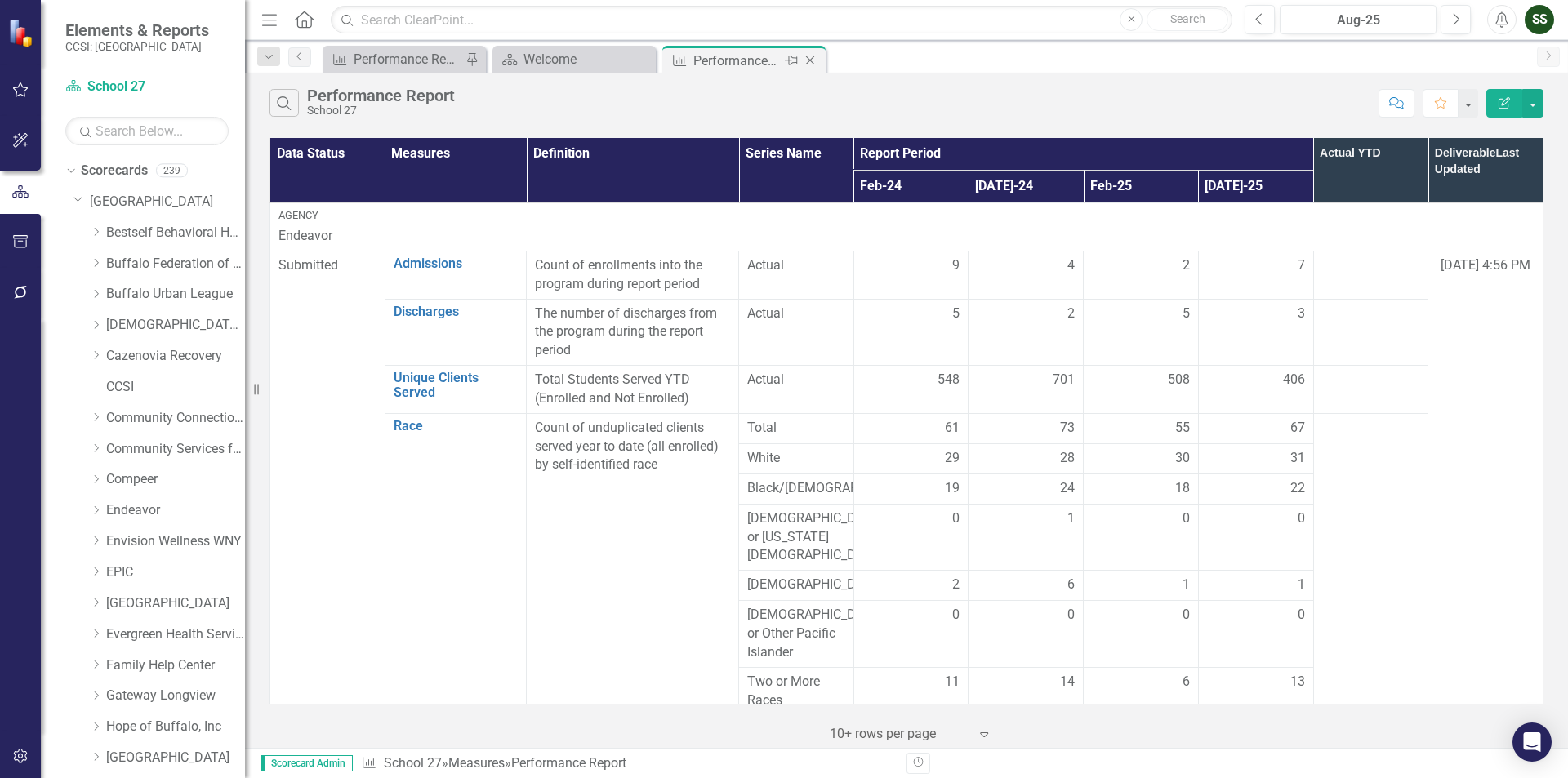
click at [813, 62] on icon "Close" at bounding box center [810, 60] width 17 height 13
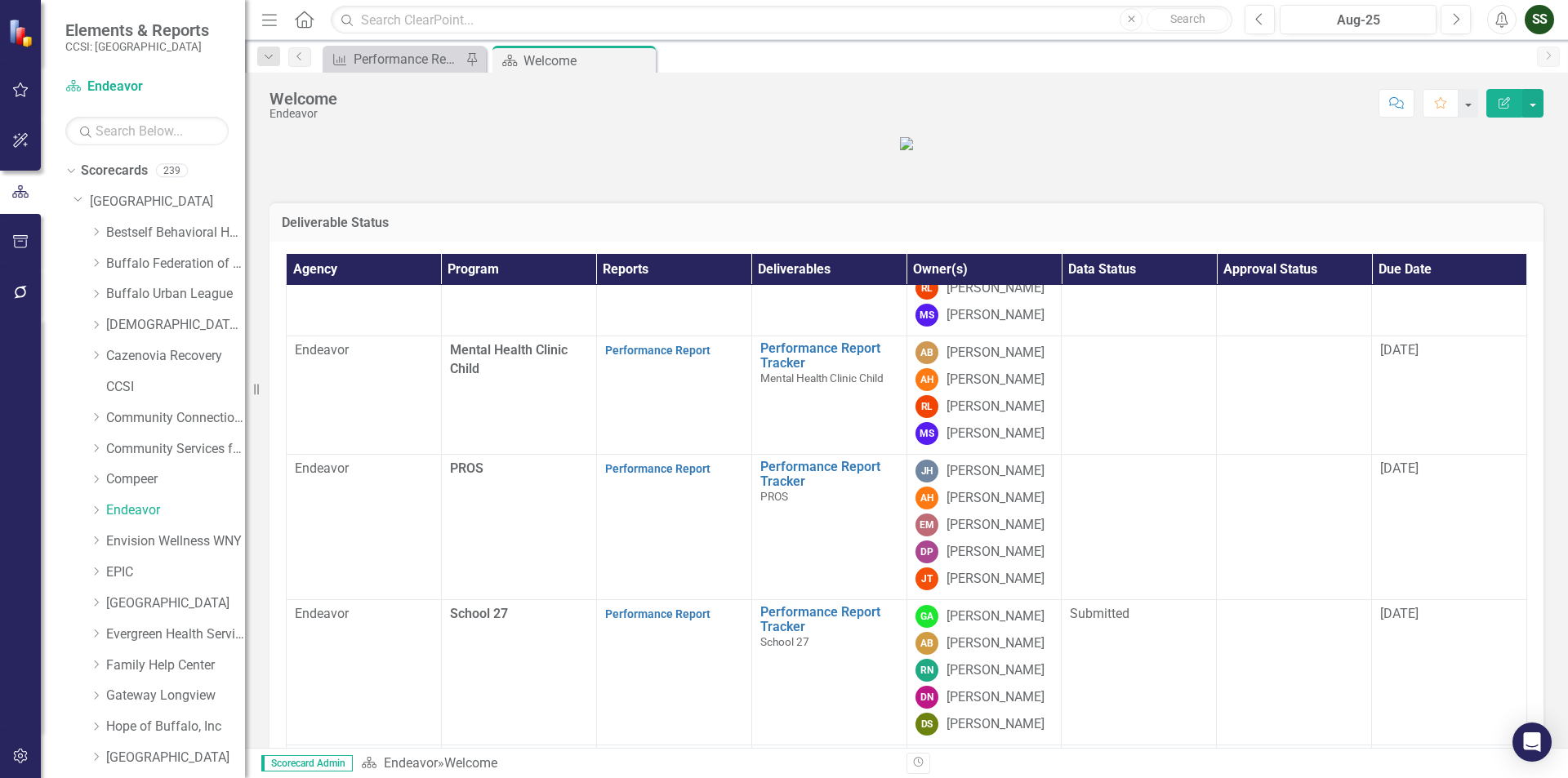
scroll to position [597, 0]
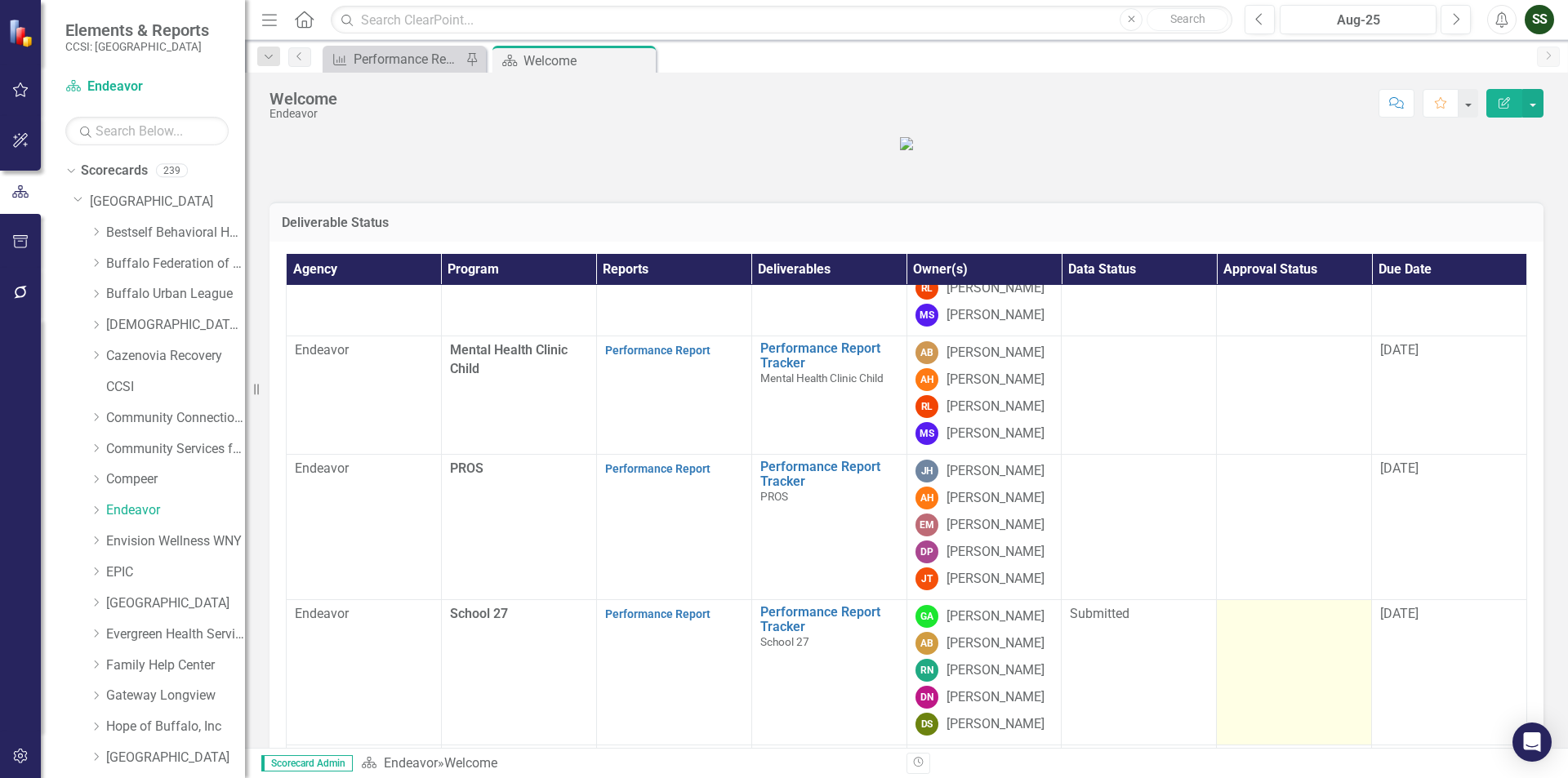
click at [1286, 692] on td at bounding box center [1294, 672] width 155 height 145
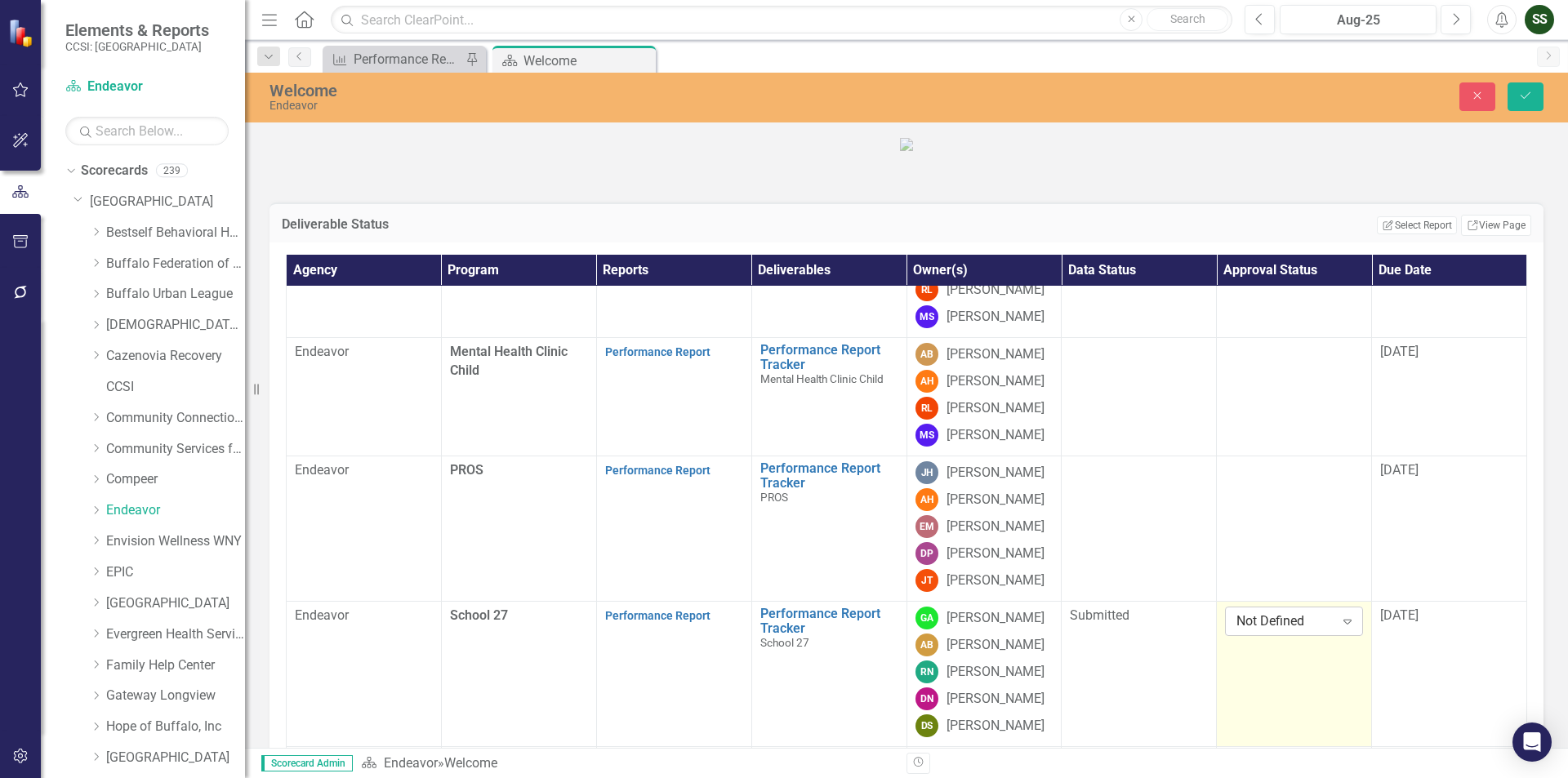
click at [1339, 627] on icon "Expand" at bounding box center [1348, 621] width 17 height 13
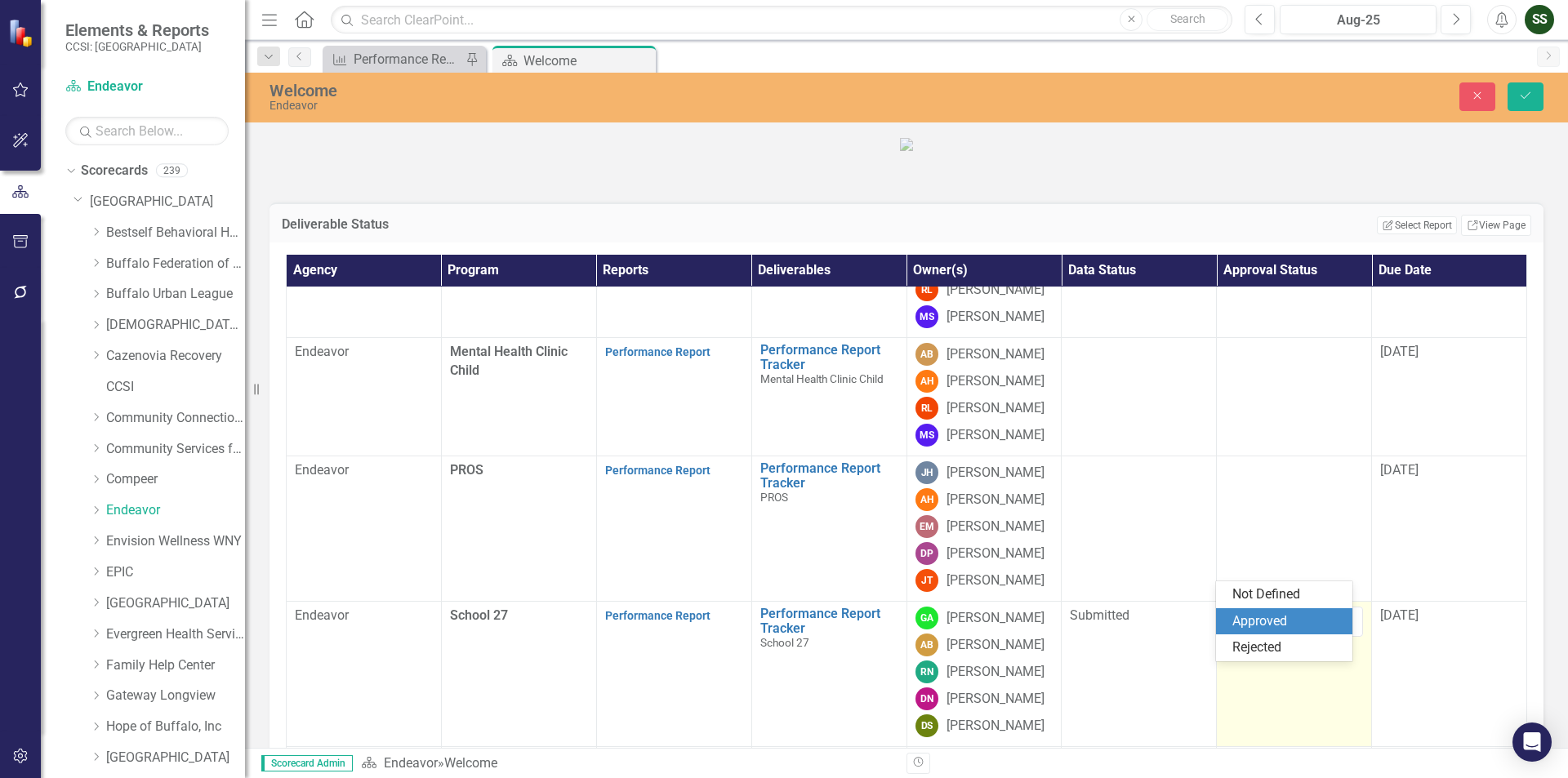
click at [1269, 618] on div "Approved" at bounding box center [1287, 621] width 111 height 19
click at [1537, 94] on button "Save" at bounding box center [1525, 97] width 36 height 29
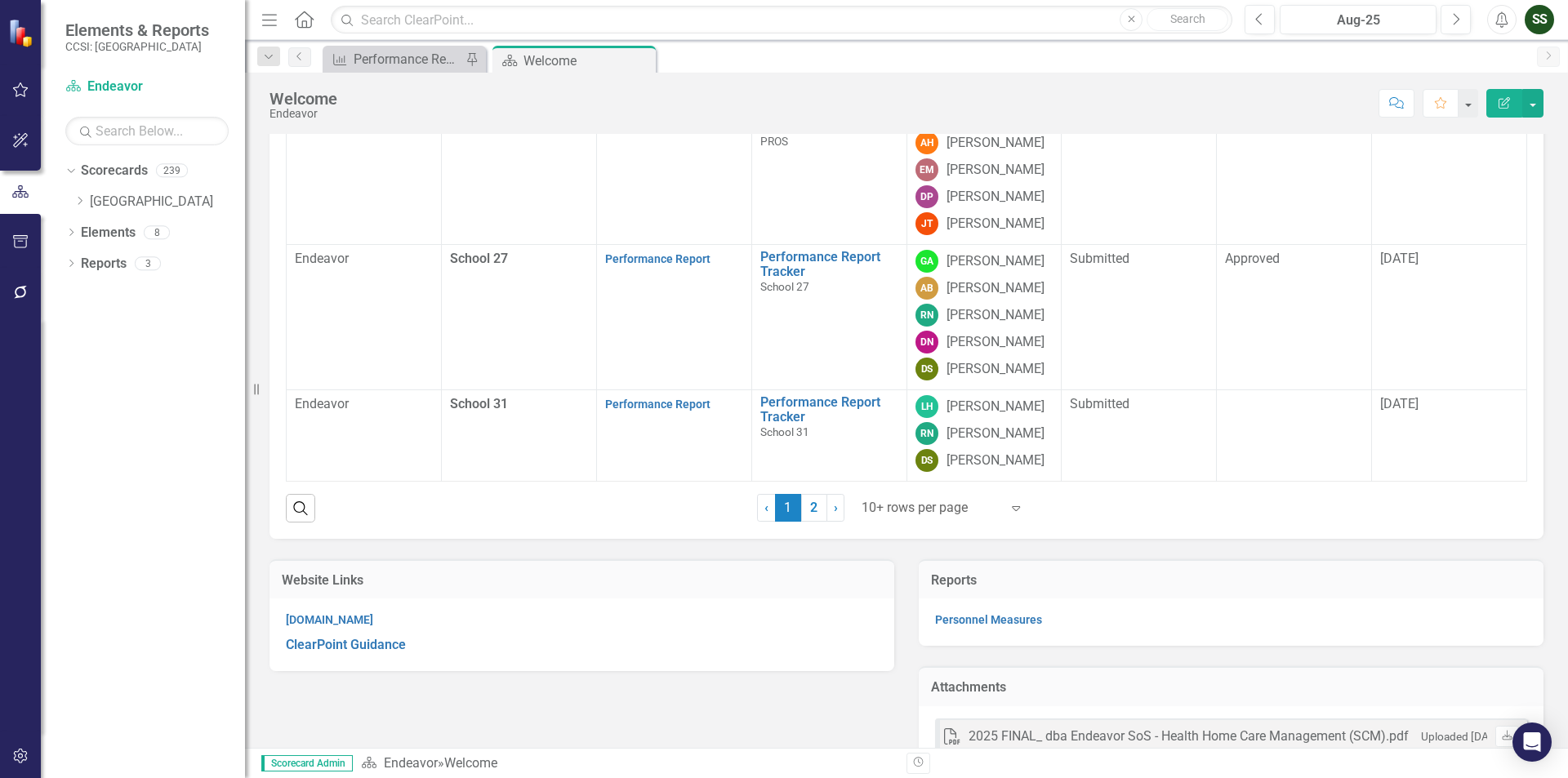
scroll to position [437, 0]
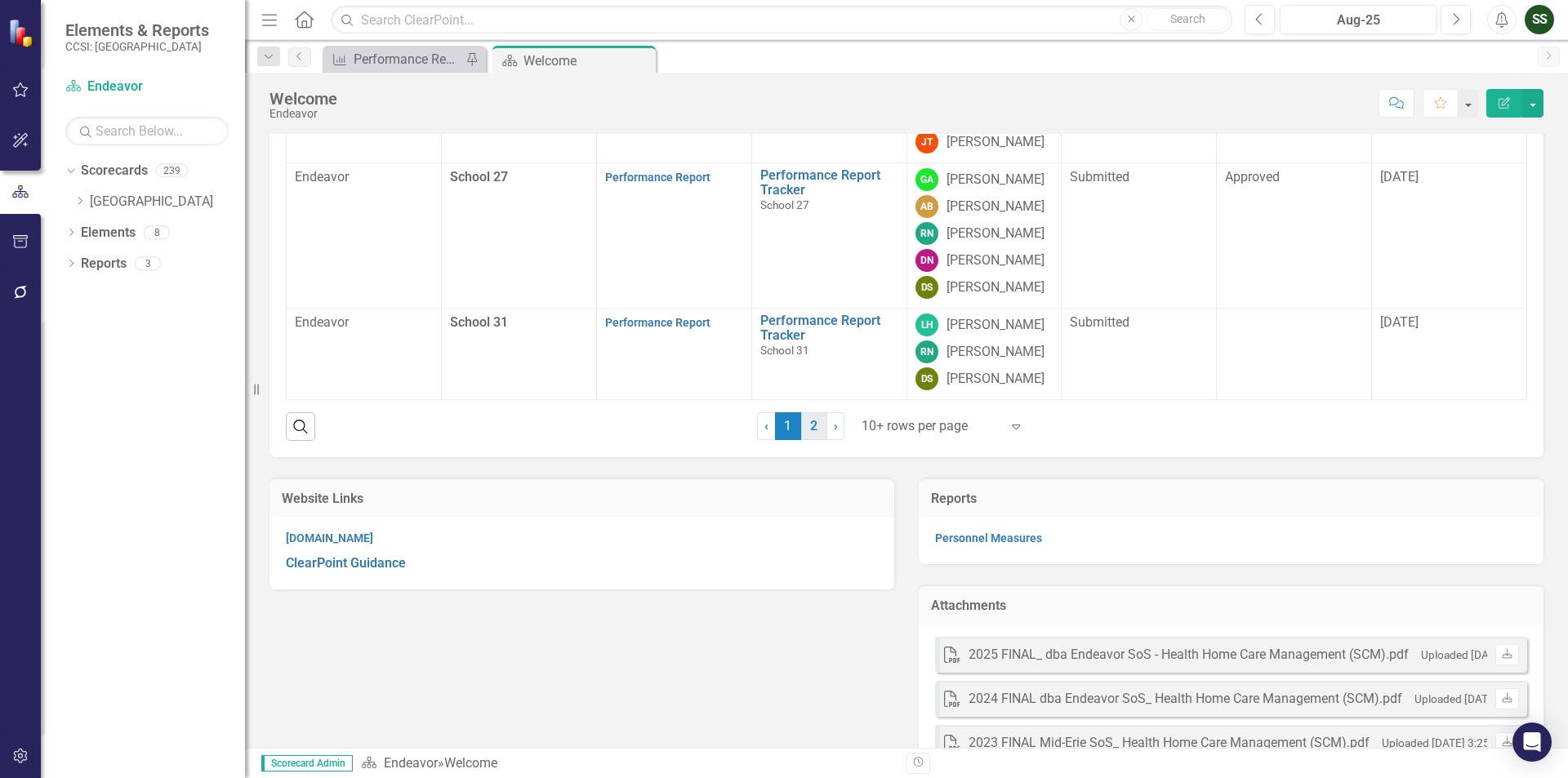
click at [804, 440] on link "2" at bounding box center [814, 426] width 26 height 28
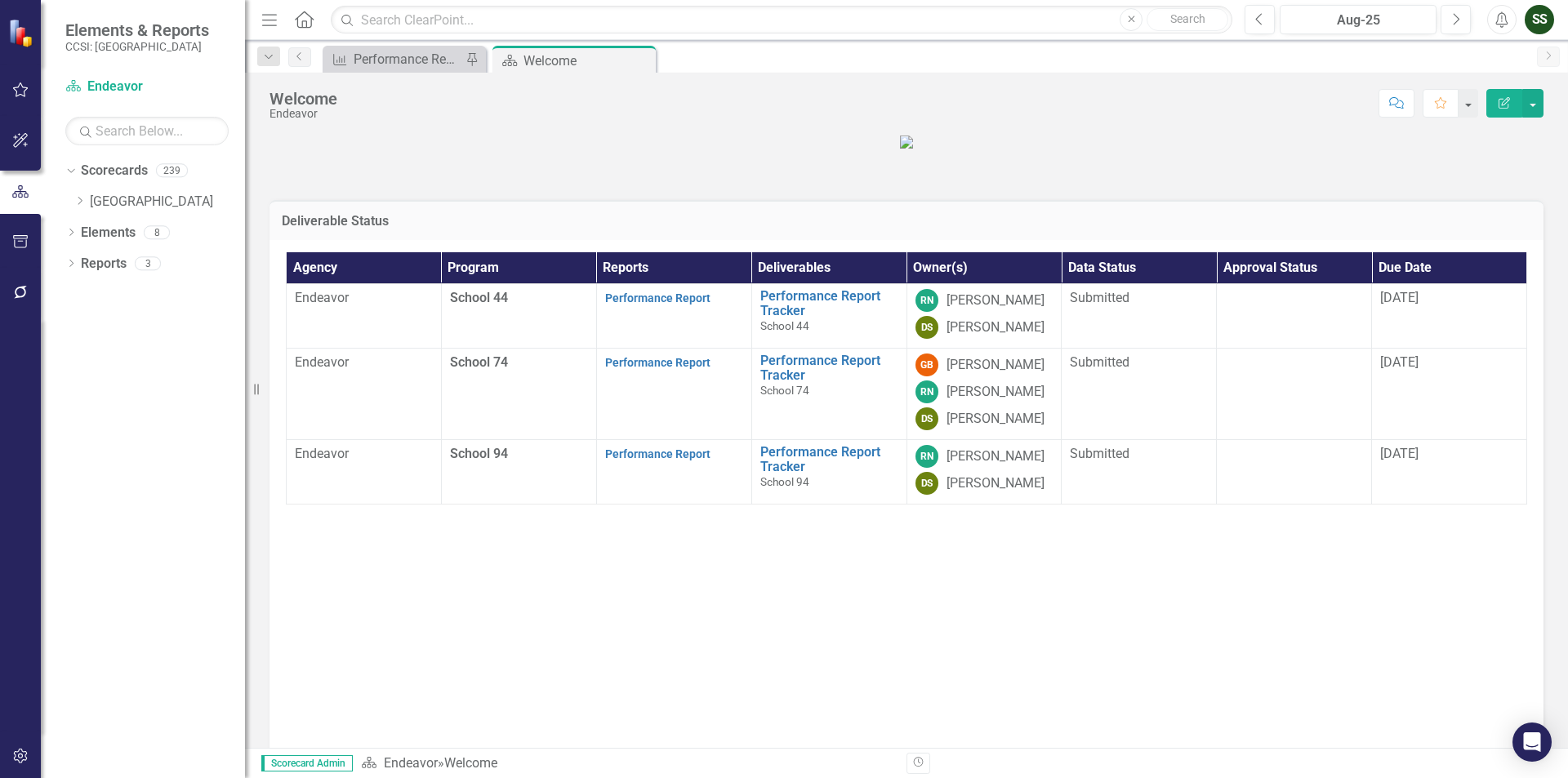
scroll to position [0, 0]
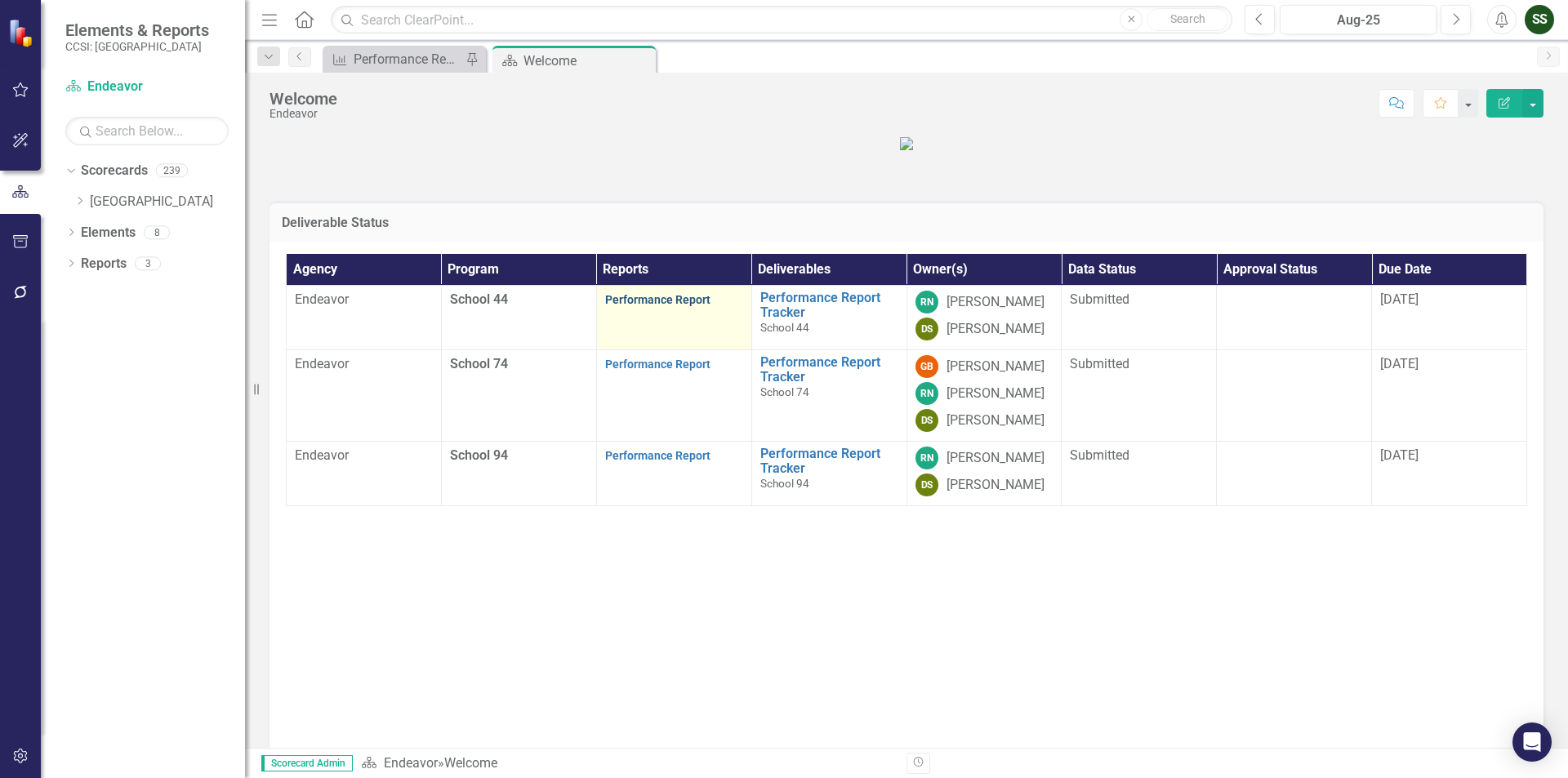
click at [670, 306] on link "Performance Report" at bounding box center [658, 299] width 105 height 13
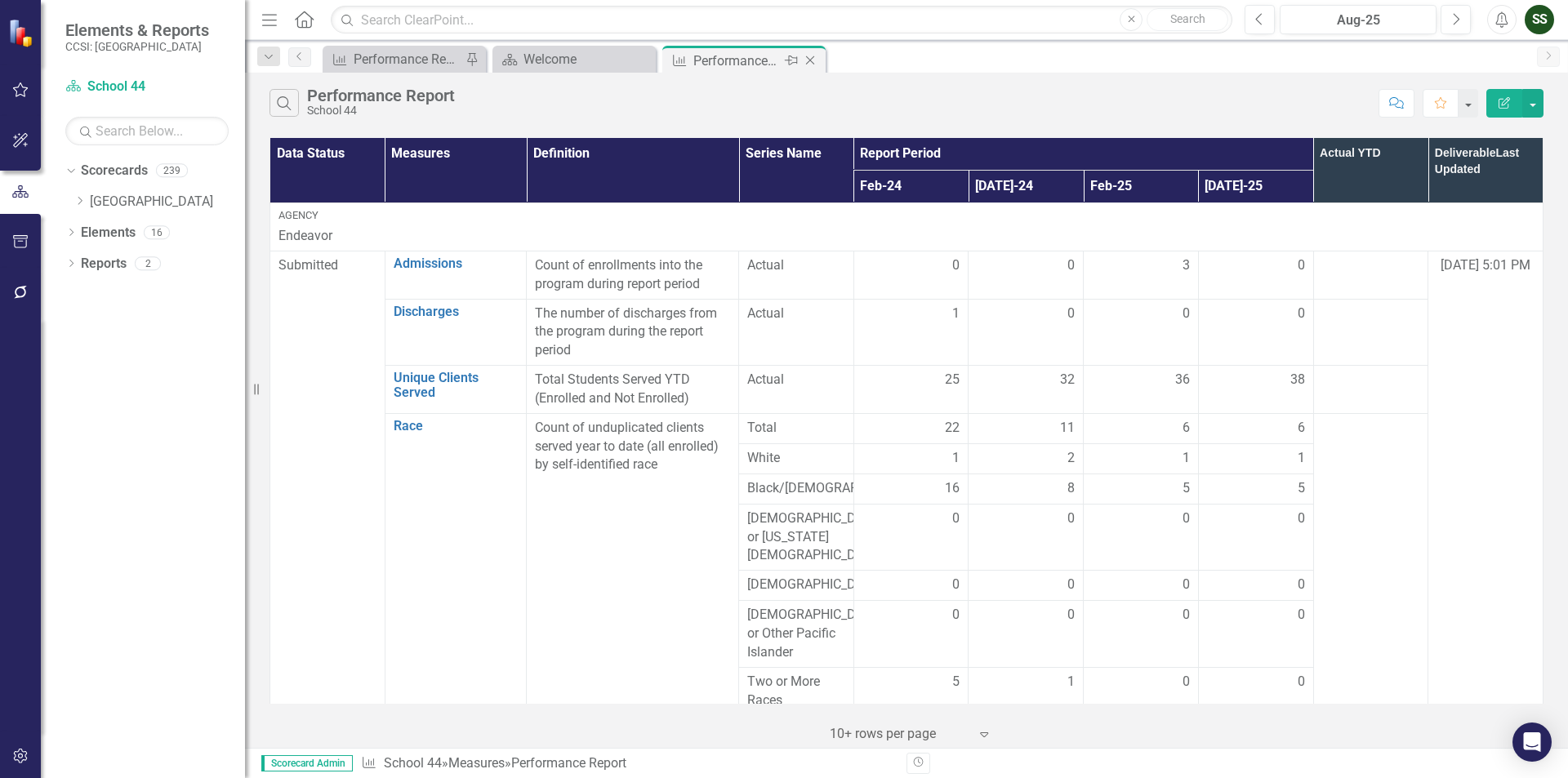
click at [817, 57] on icon "Close" at bounding box center [810, 60] width 17 height 13
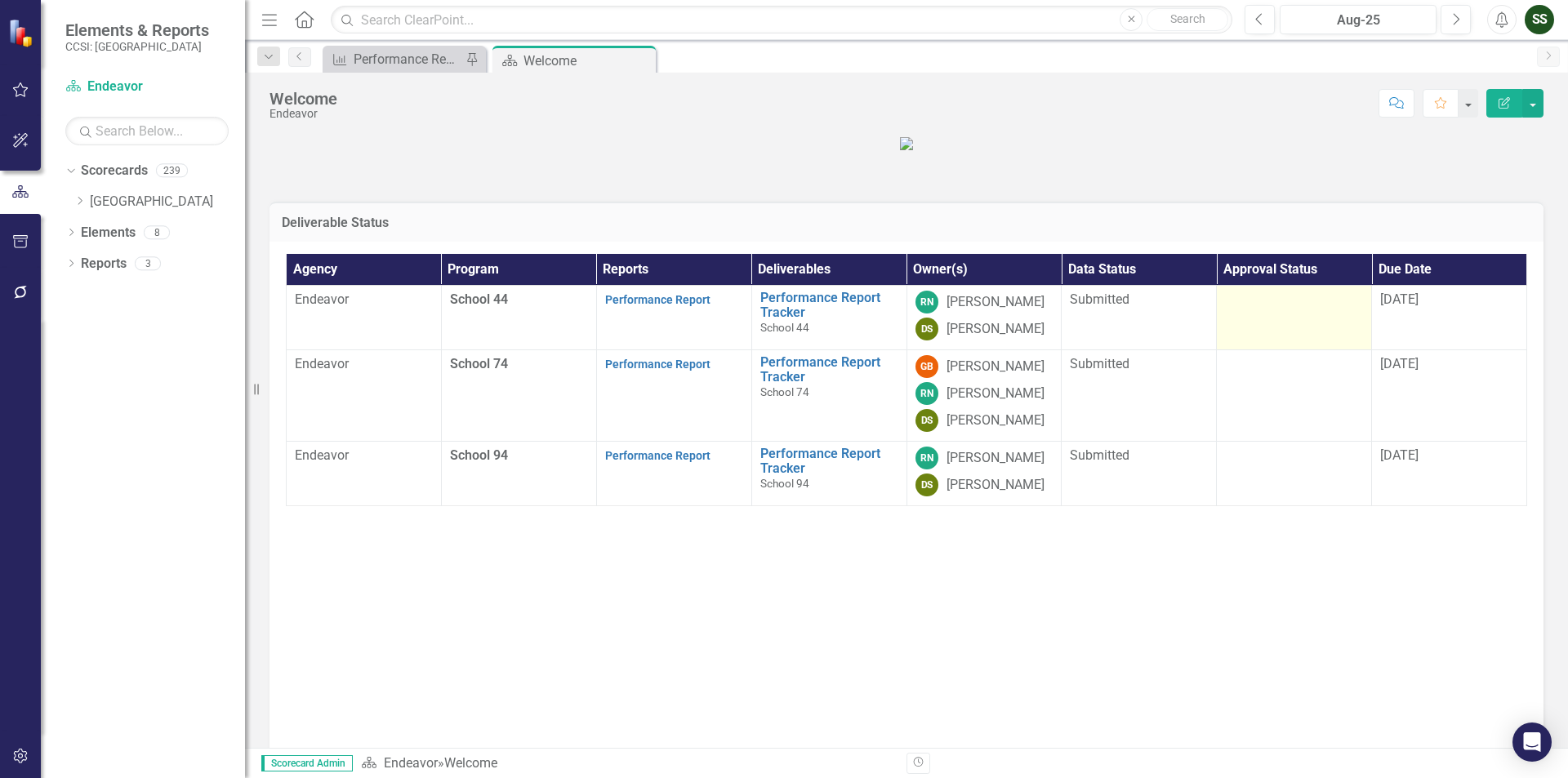
click at [1256, 310] on div at bounding box center [1294, 300] width 138 height 20
click at [1295, 310] on div at bounding box center [1294, 300] width 138 height 20
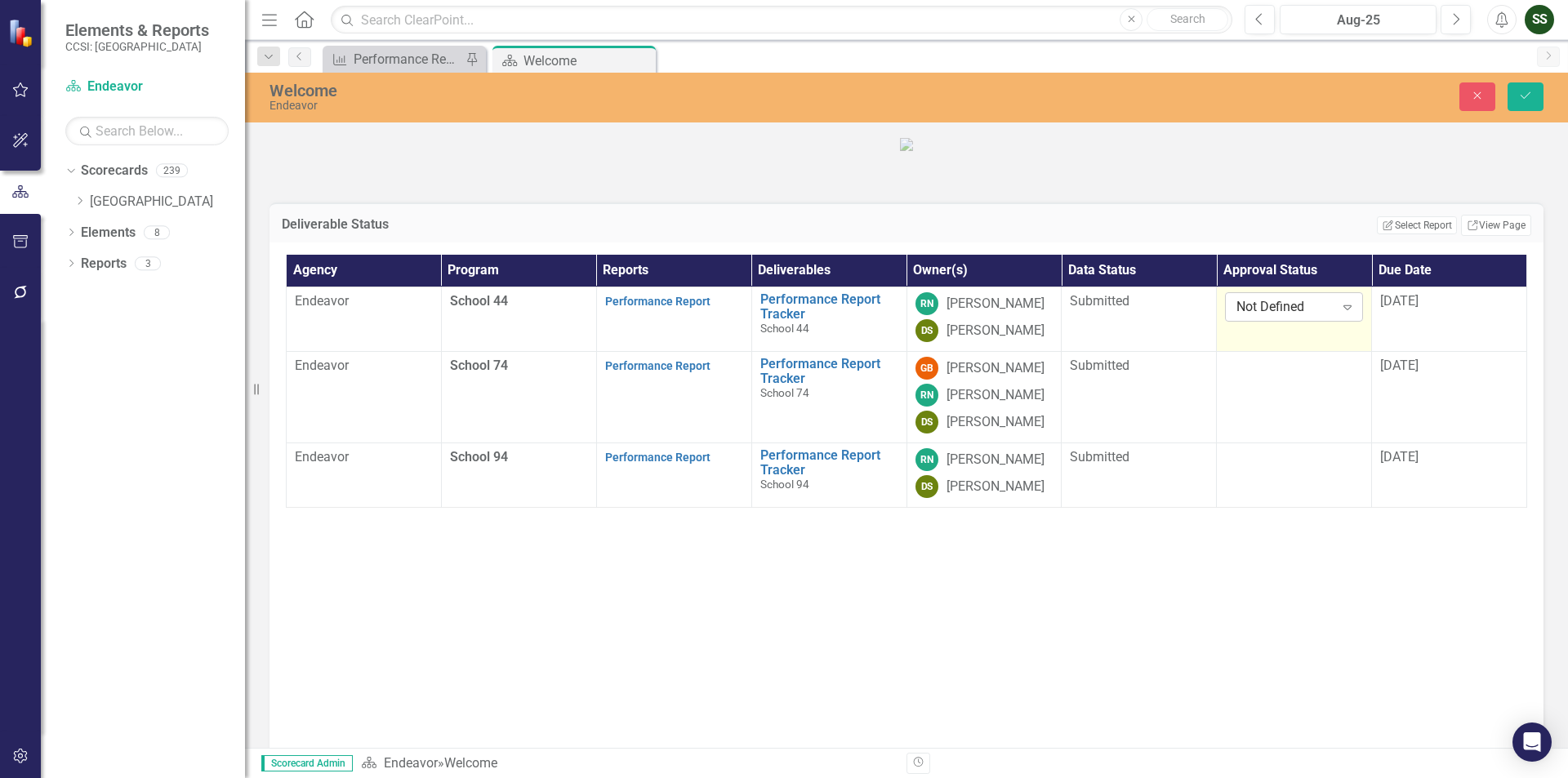
click at [1345, 320] on div "Expand" at bounding box center [1348, 307] width 30 height 26
click at [1274, 442] on div "Approved" at bounding box center [1287, 444] width 111 height 19
click at [1482, 93] on icon "Close" at bounding box center [1477, 96] width 15 height 11
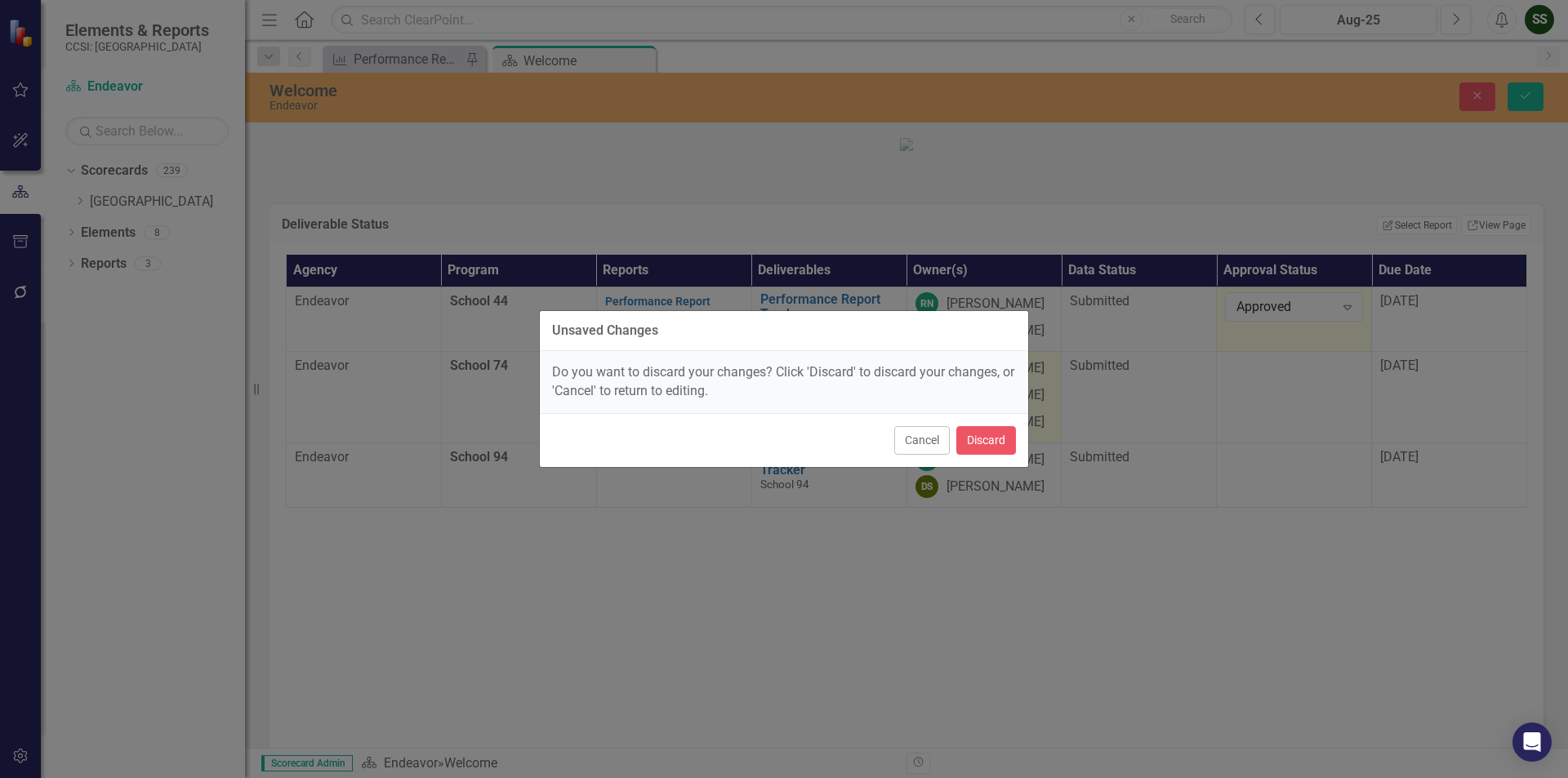
click at [900, 437] on button "Cancel" at bounding box center [922, 440] width 56 height 29
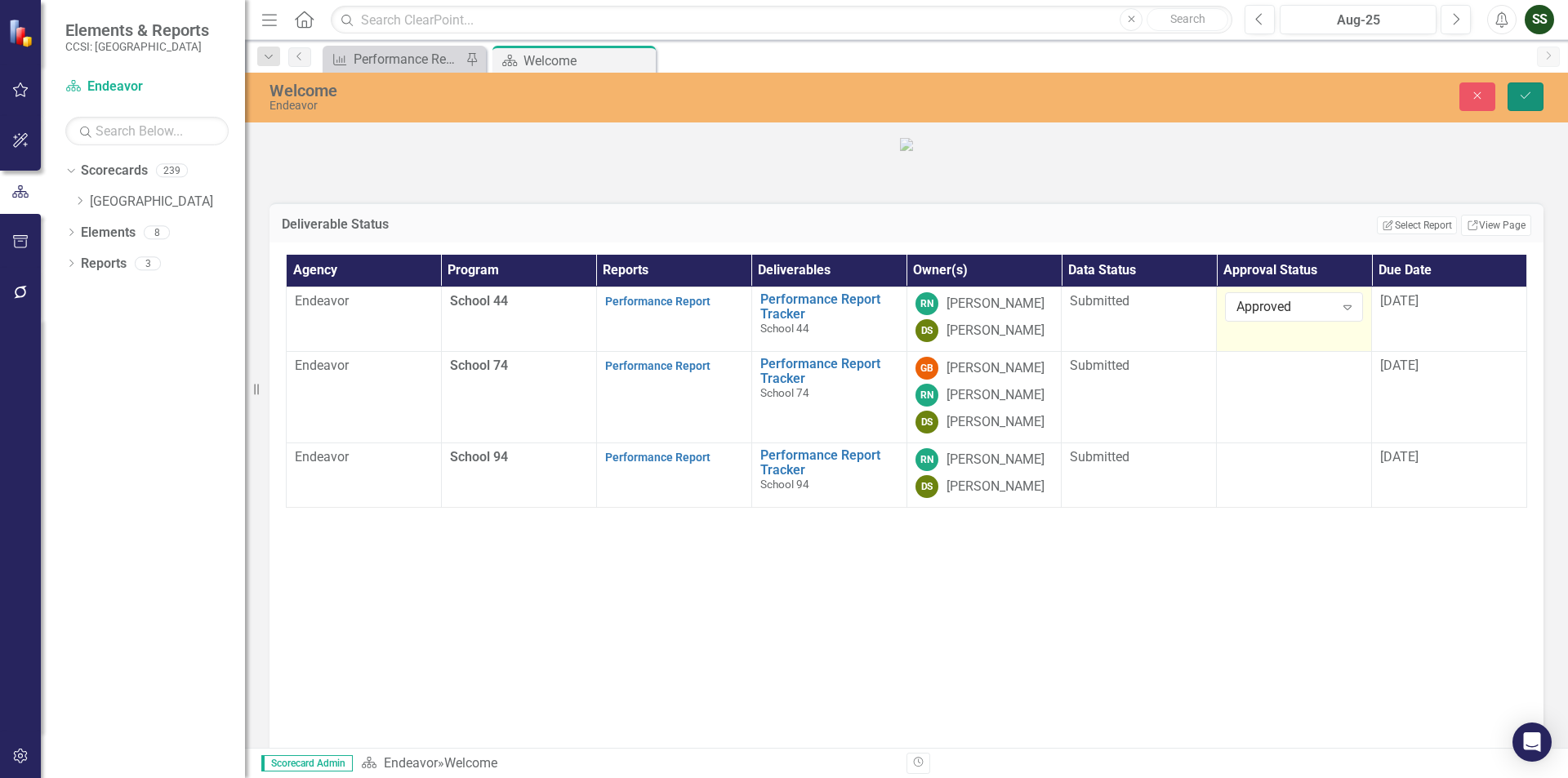
click at [1528, 99] on icon "Save" at bounding box center [1525, 96] width 15 height 11
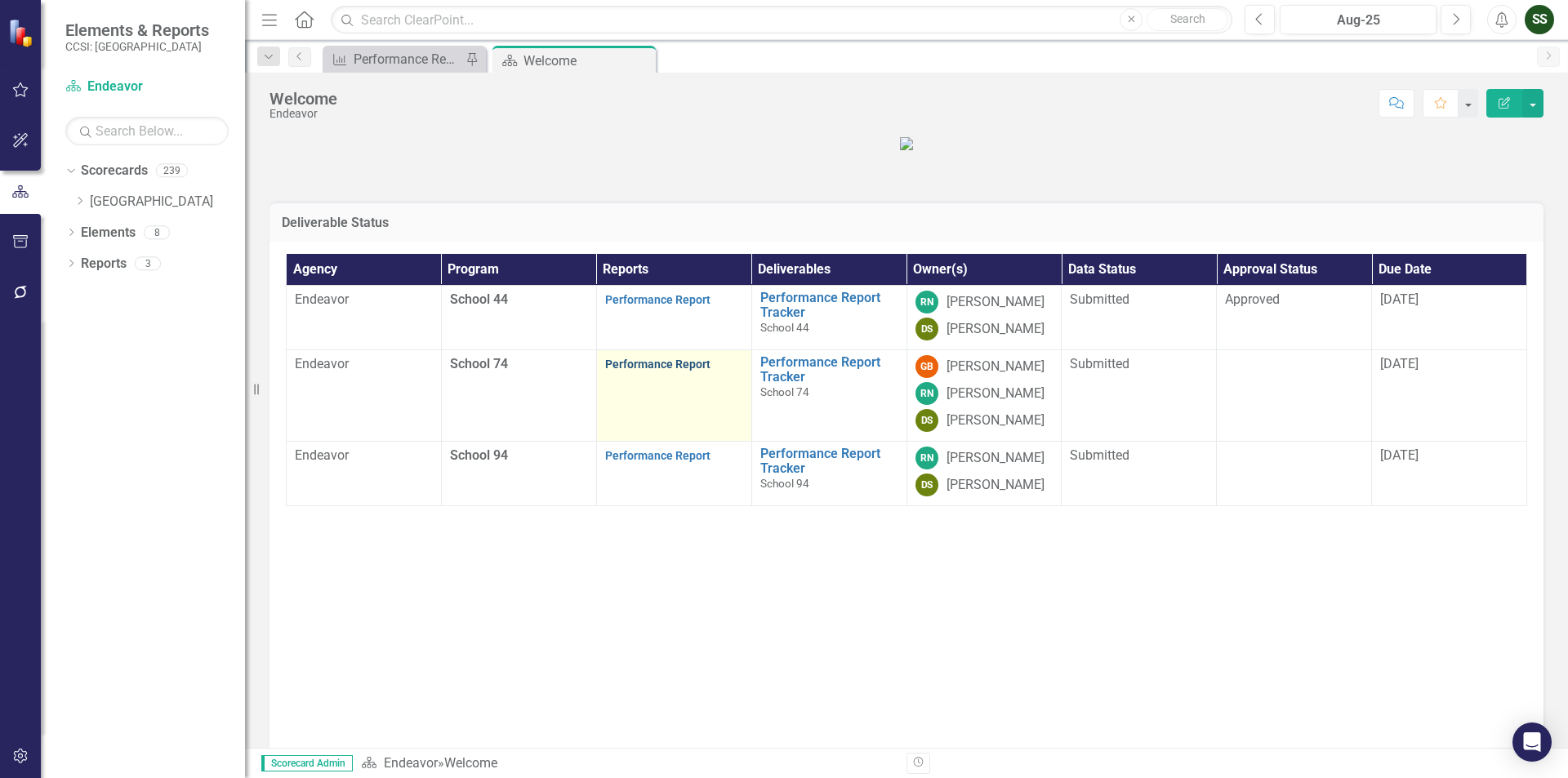
click at [667, 371] on link "Performance Report" at bounding box center [658, 364] width 105 height 13
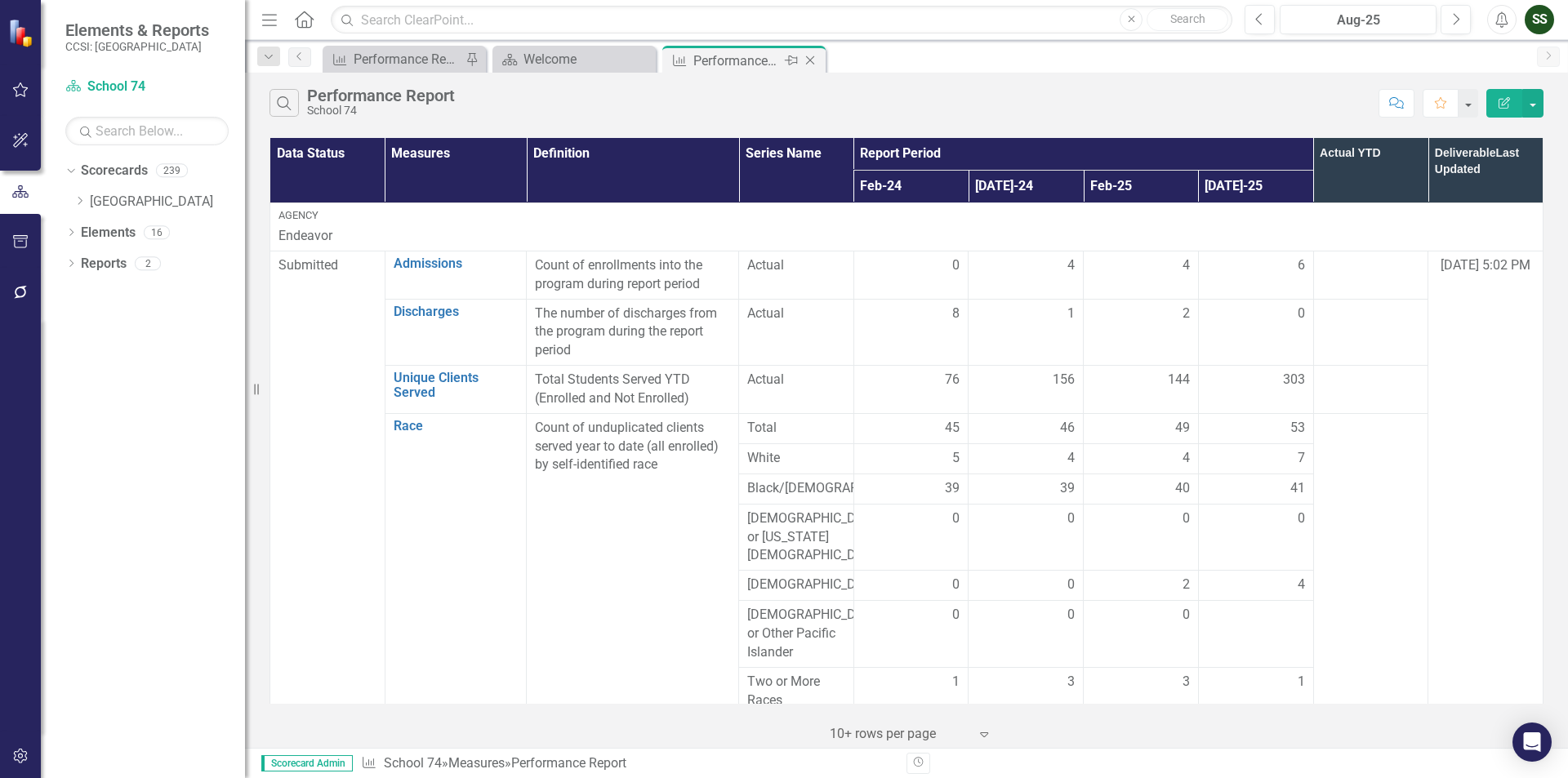
click at [814, 61] on icon "Close" at bounding box center [810, 60] width 17 height 13
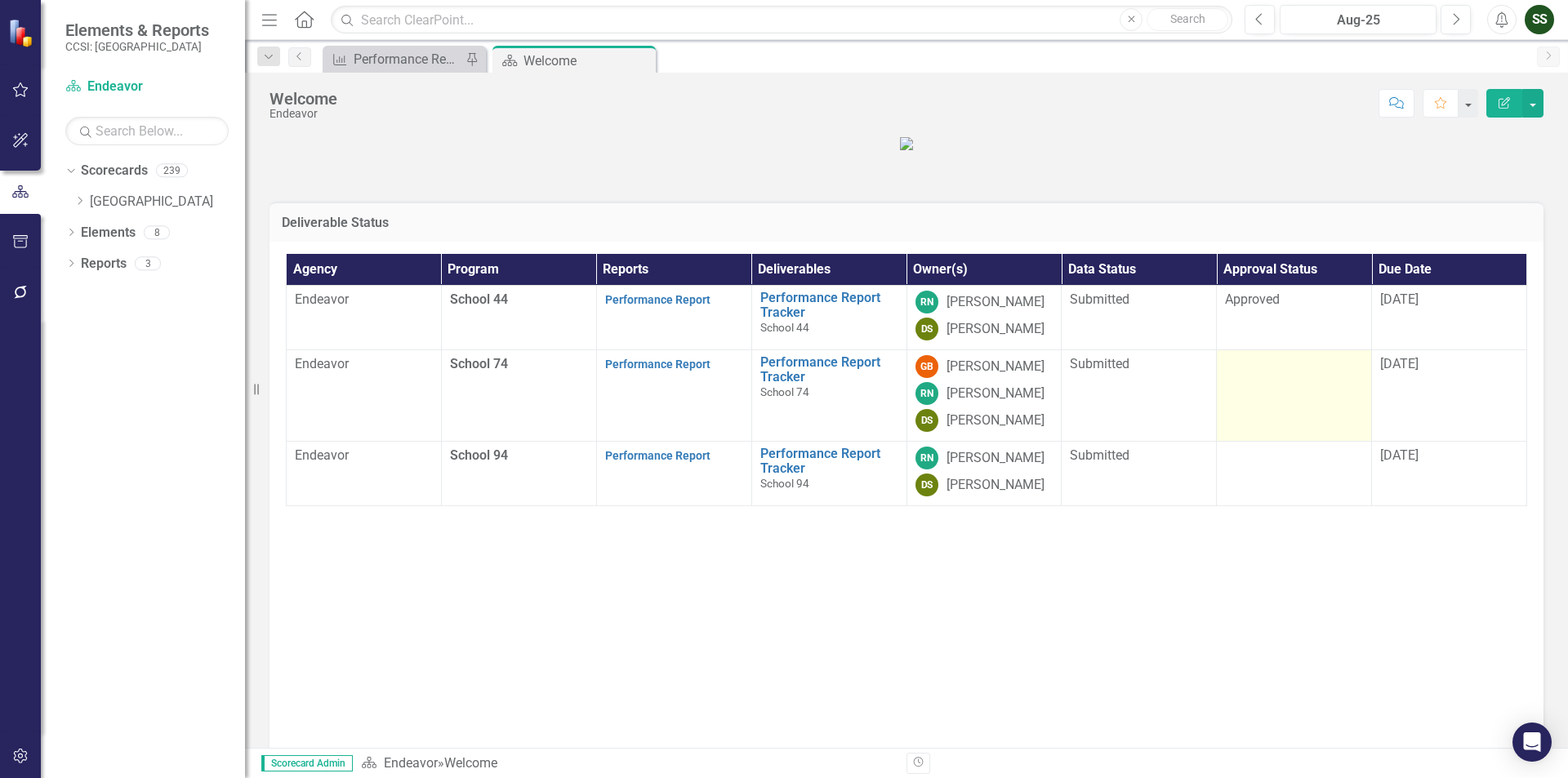
click at [1261, 375] on div at bounding box center [1294, 364] width 138 height 20
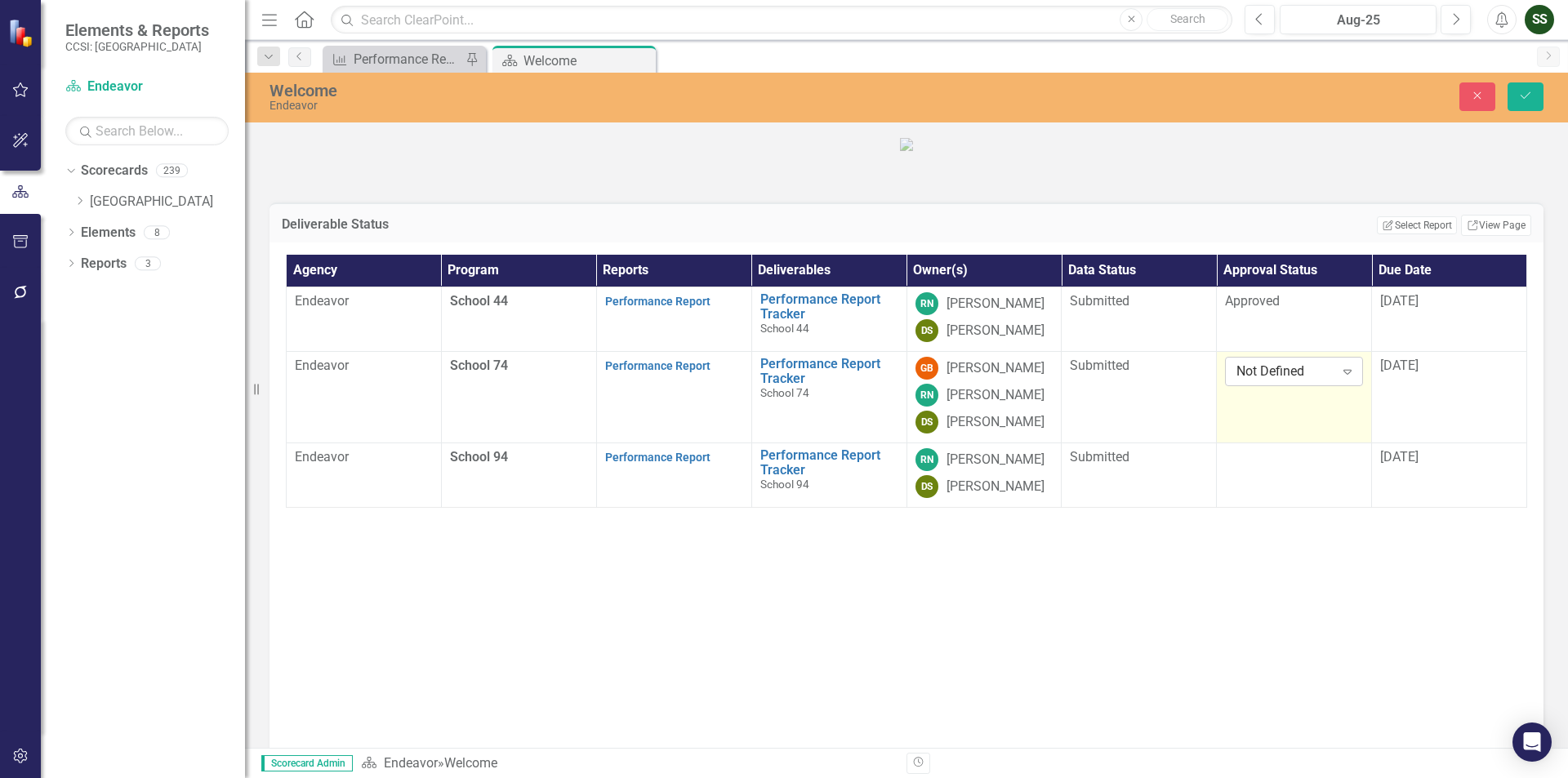
click at [1339, 377] on icon "Expand" at bounding box center [1348, 371] width 17 height 13
click at [1299, 510] on div "Approved" at bounding box center [1287, 508] width 111 height 19
click at [1316, 468] on div at bounding box center [1294, 457] width 138 height 20
click at [1341, 469] on icon "Expand" at bounding box center [1348, 463] width 17 height 13
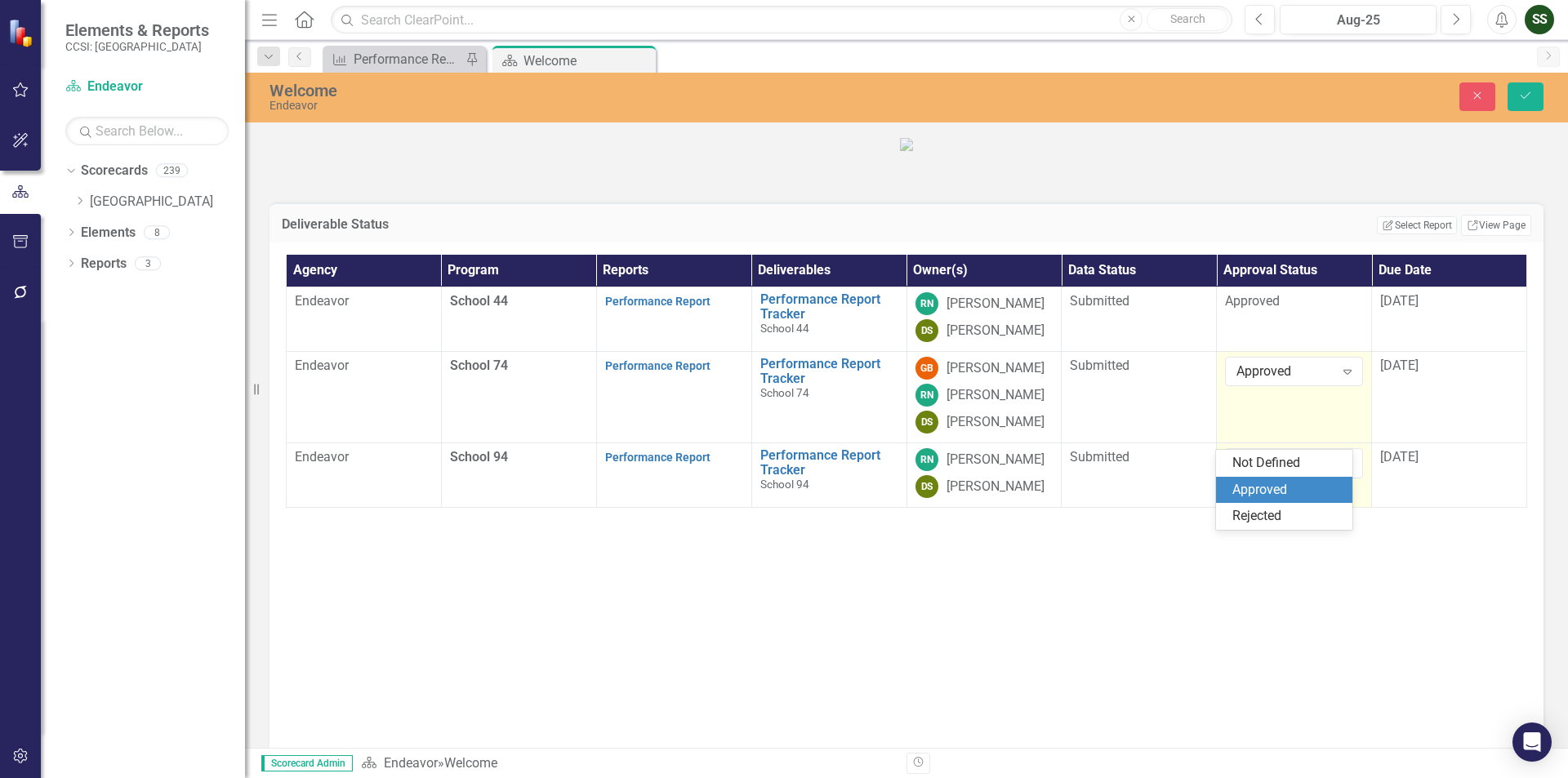
click at [1296, 484] on div "Approved" at bounding box center [1287, 490] width 111 height 19
click at [1535, 97] on button "Save" at bounding box center [1525, 97] width 36 height 29
